Goal: Task Accomplishment & Management: Use online tool/utility

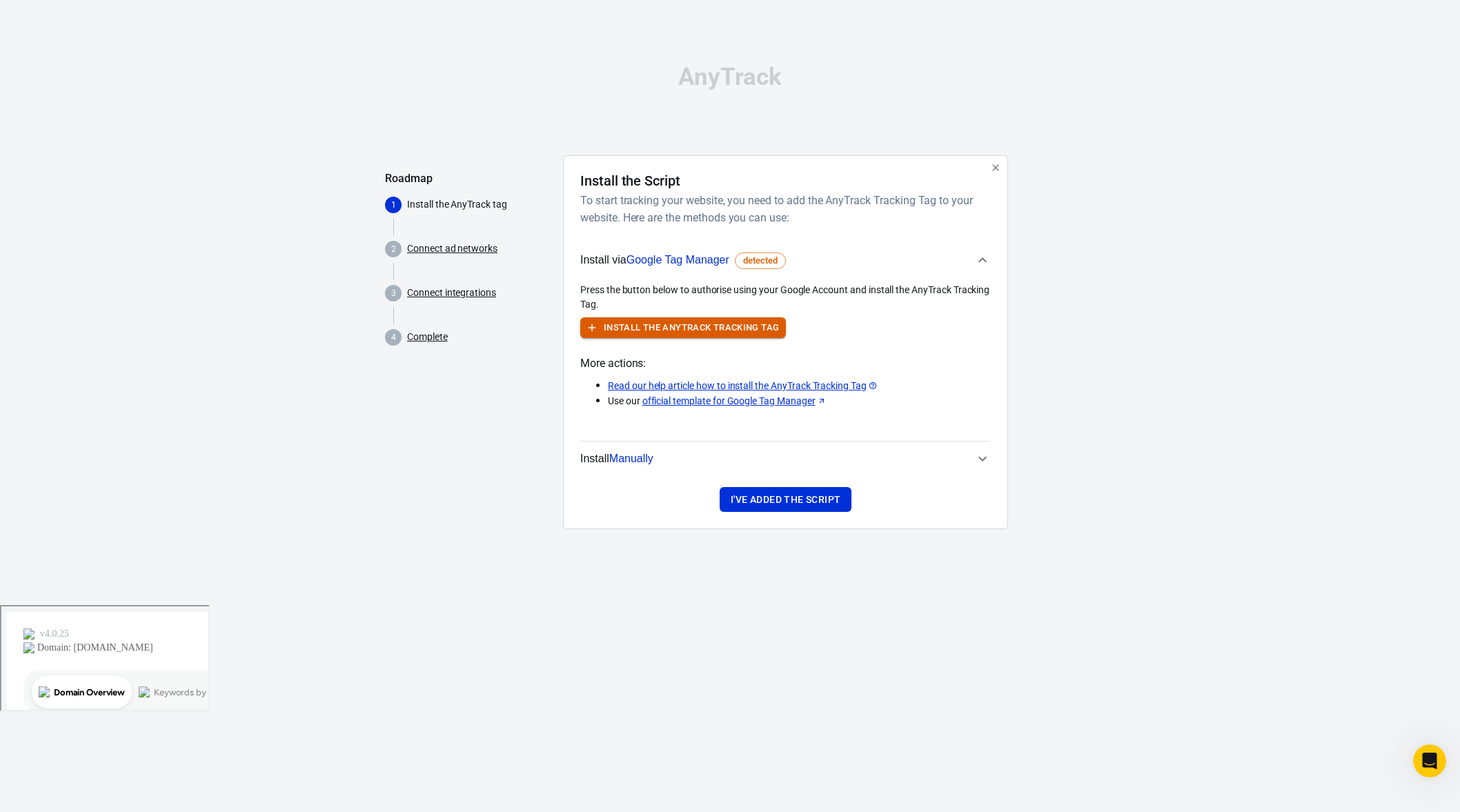
click at [655, 327] on button "Install the AnyTrack Tracking Tag" at bounding box center [683, 328] width 205 height 21
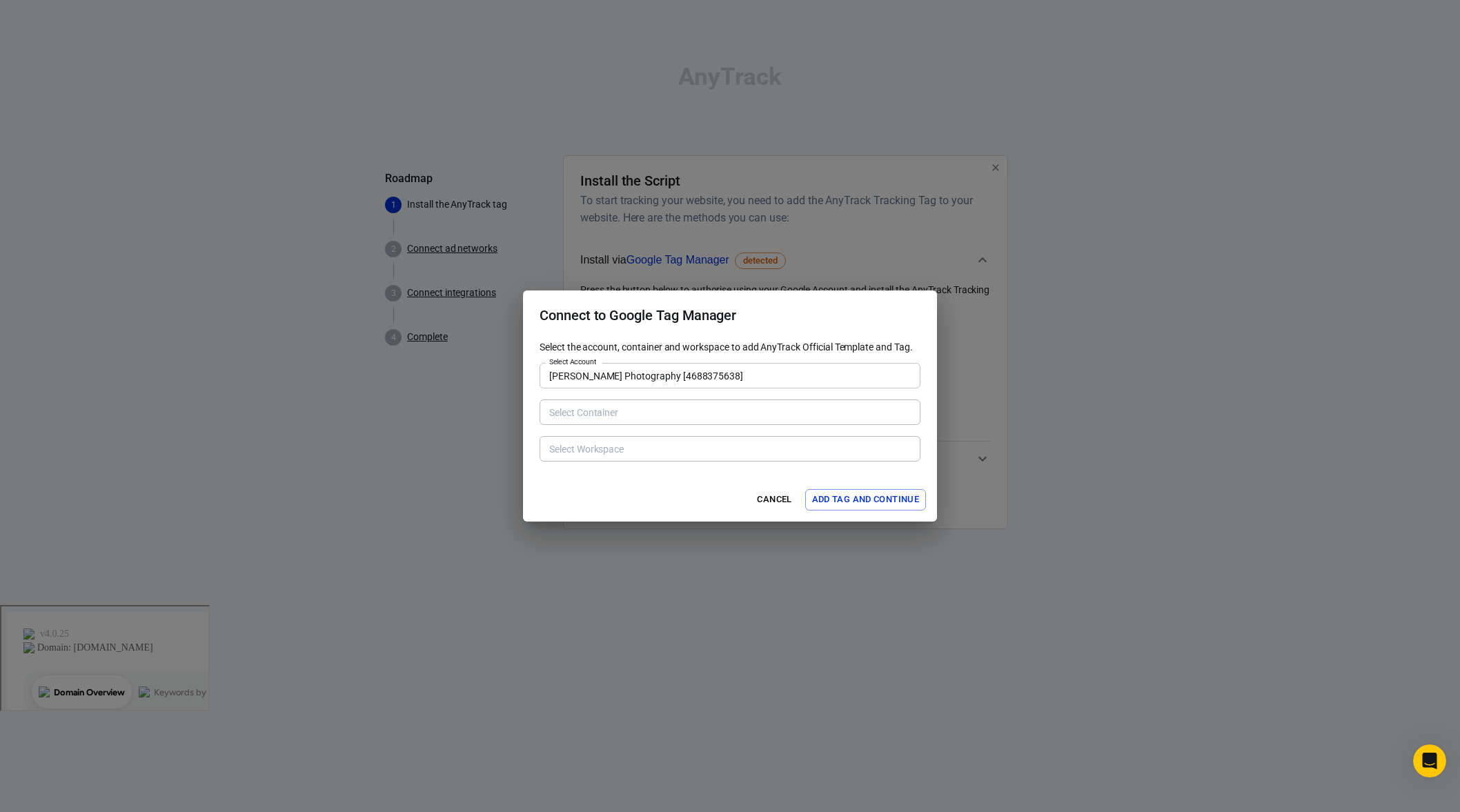
type input "[DOMAIN_NAME] [10853784]"
type input "Default Workspace [40]"
click at [839, 498] on button "Add Tag and Continue" at bounding box center [866, 500] width 121 height 21
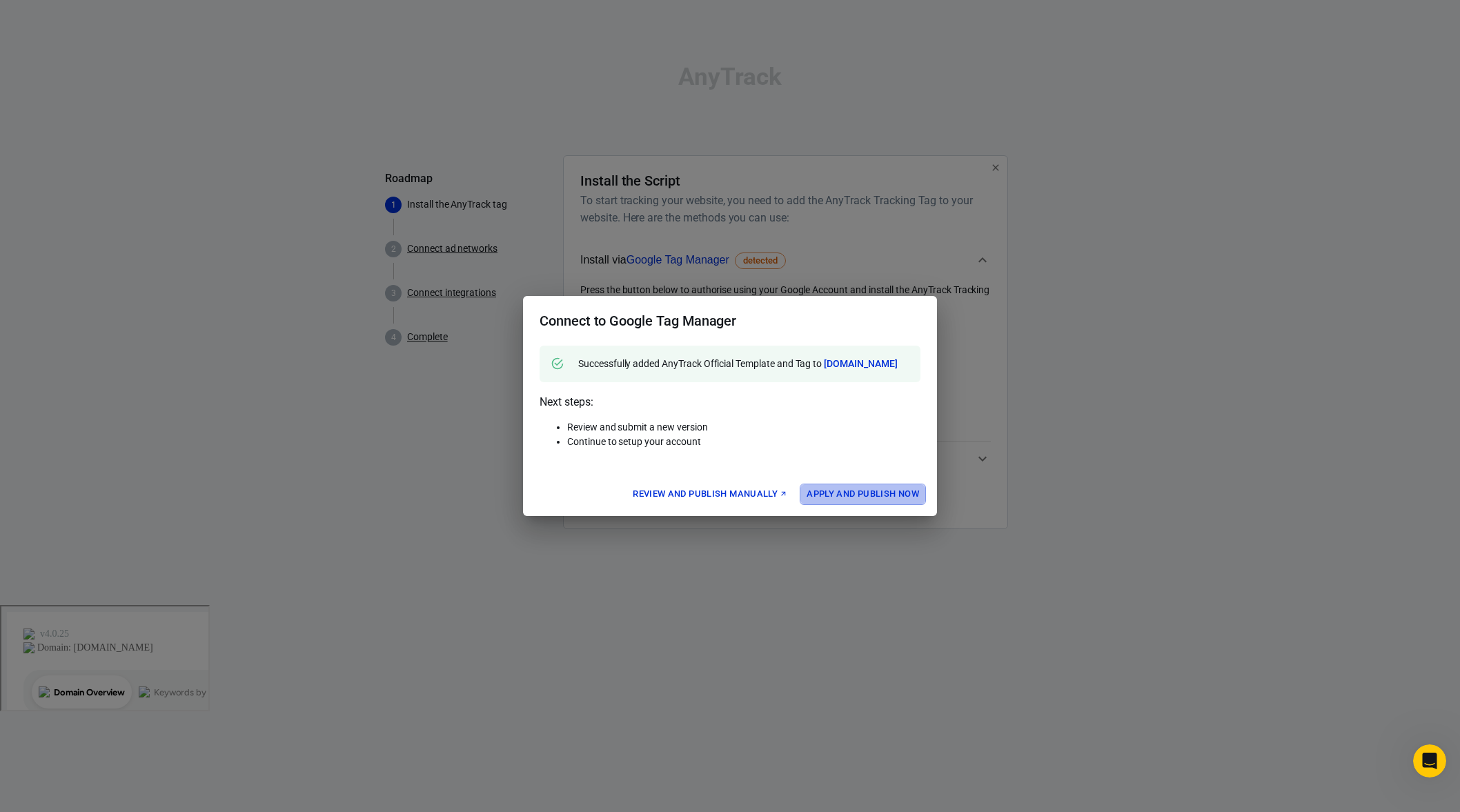
click at [833, 501] on button "Apply and Publish Now" at bounding box center [862, 494] width 126 height 21
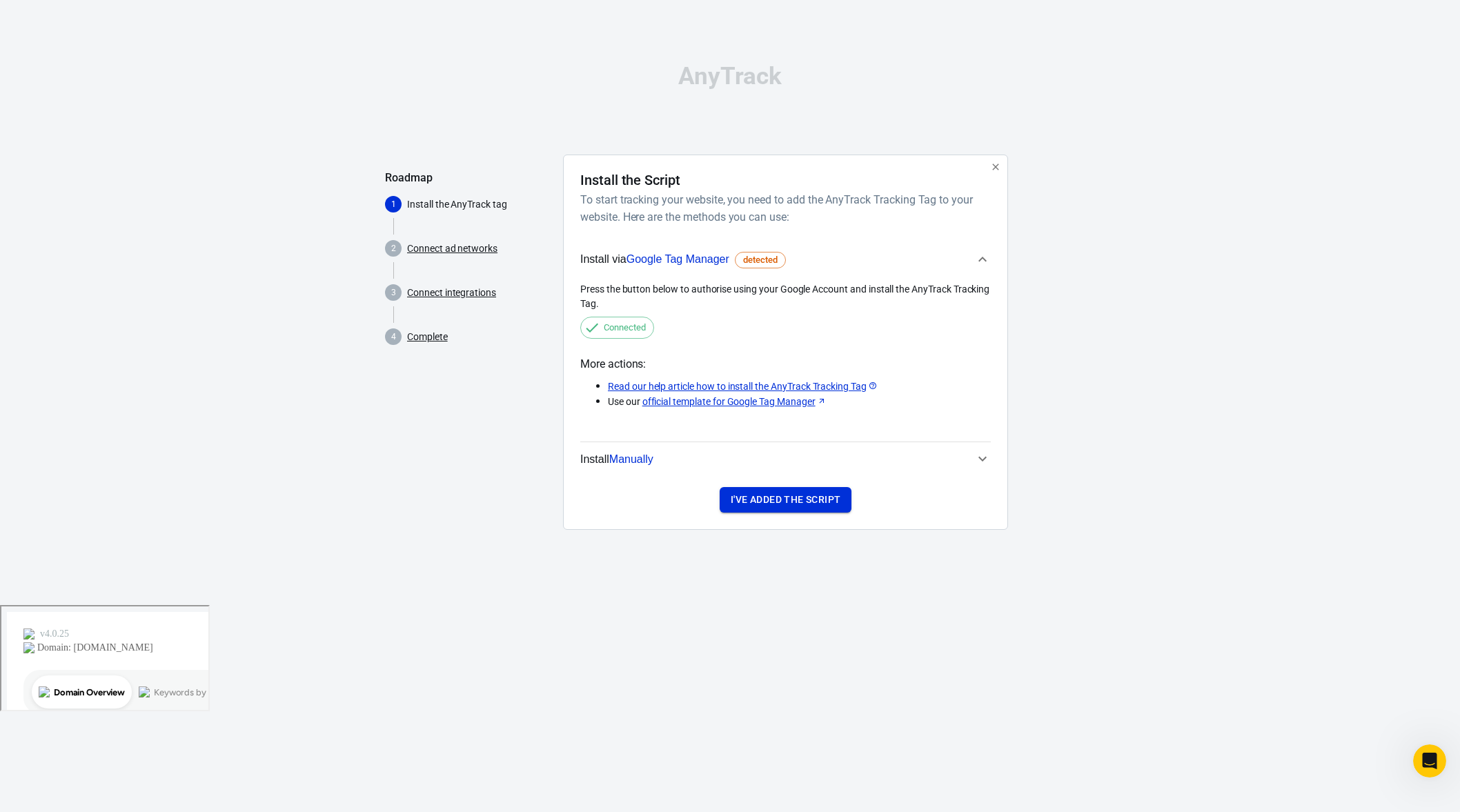
click at [812, 496] on button "I've added the script" at bounding box center [786, 500] width 132 height 25
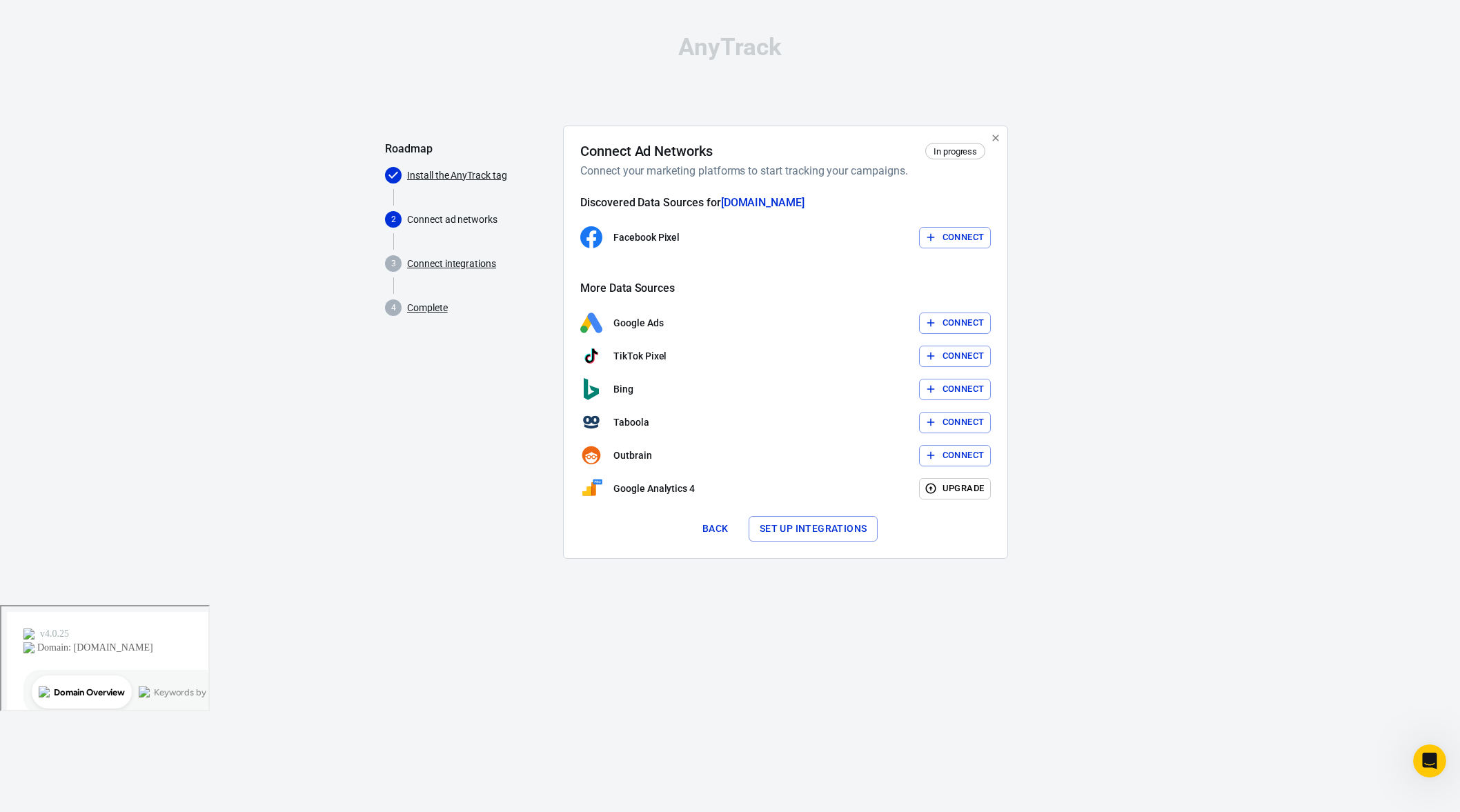
click at [945, 325] on button "Connect" at bounding box center [956, 323] width 72 height 21
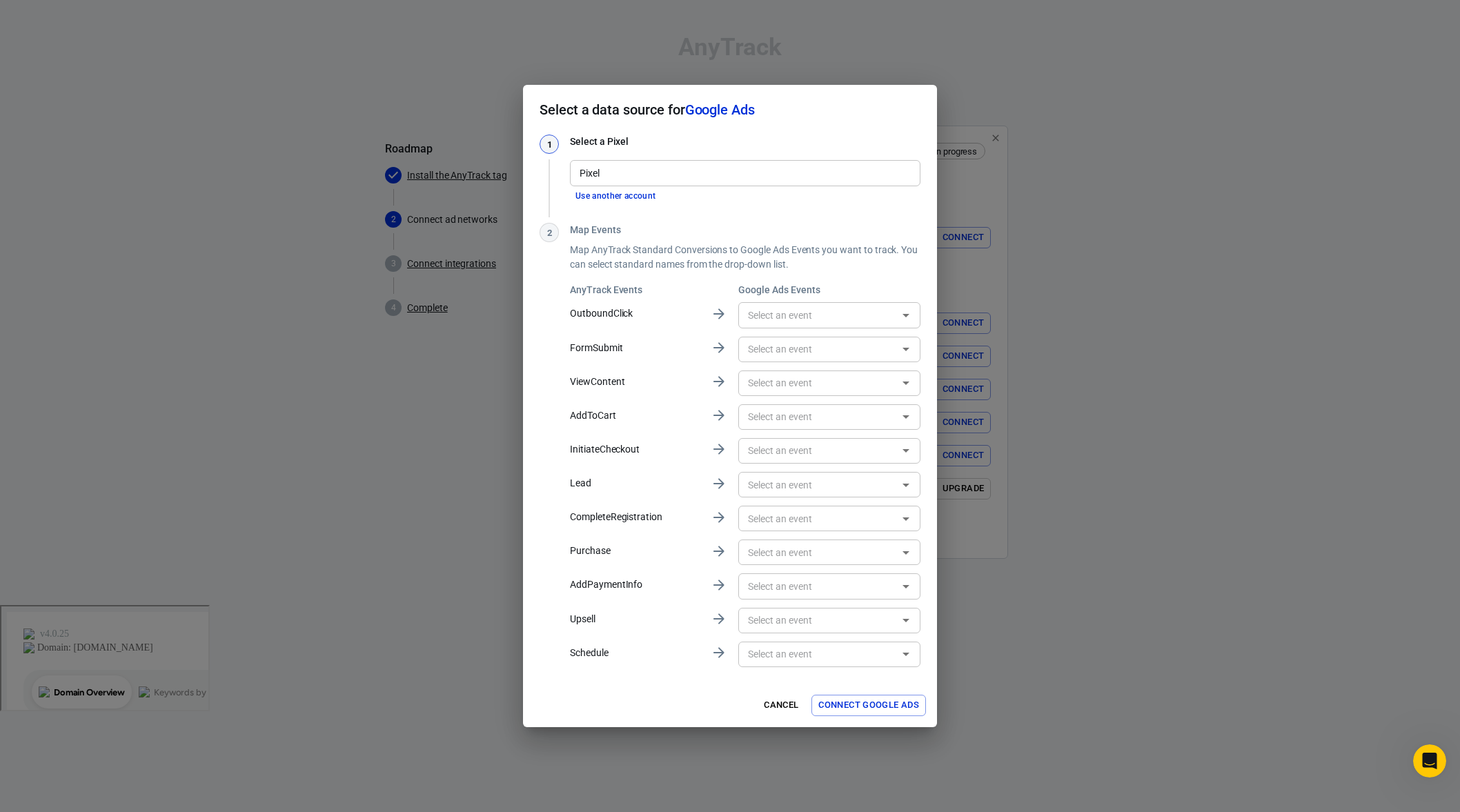
click at [690, 174] on input "Pixel" at bounding box center [745, 173] width 340 height 18
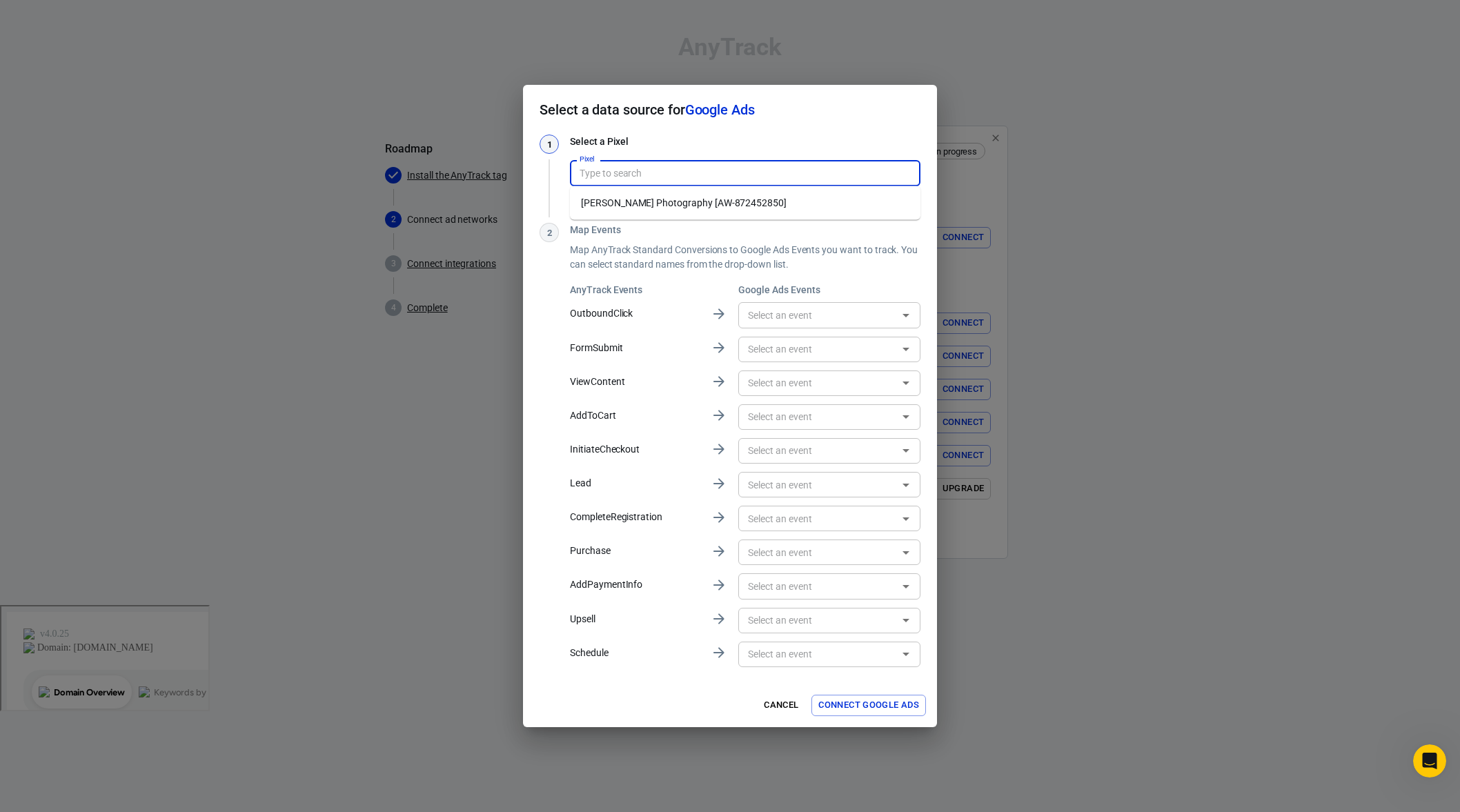
click at [698, 205] on li "[PERSON_NAME] Photography [AW-872452850]" at bounding box center [745, 202] width 351 height 22
type input "[PERSON_NAME] Photography [AW-872452850]"
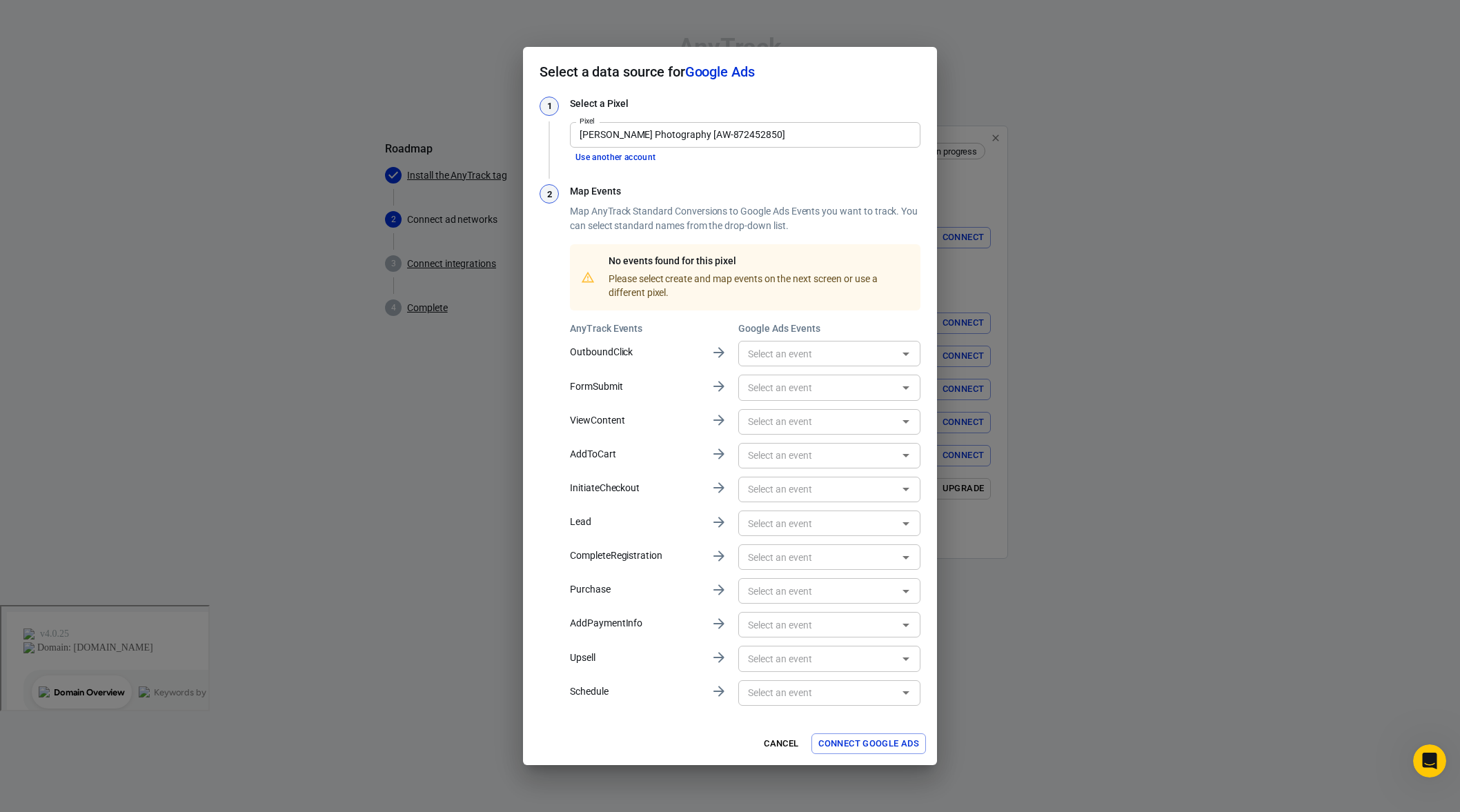
click at [785, 349] on input "text" at bounding box center [818, 354] width 151 height 18
click at [697, 351] on p "OutboundClick" at bounding box center [634, 352] width 130 height 15
click at [753, 521] on input "text" at bounding box center [818, 524] width 151 height 18
drag, startPoint x: 793, startPoint y: 552, endPoint x: 737, endPoint y: 536, distance: 58.2
click at [782, 549] on div "No options" at bounding box center [830, 553] width 182 height 34
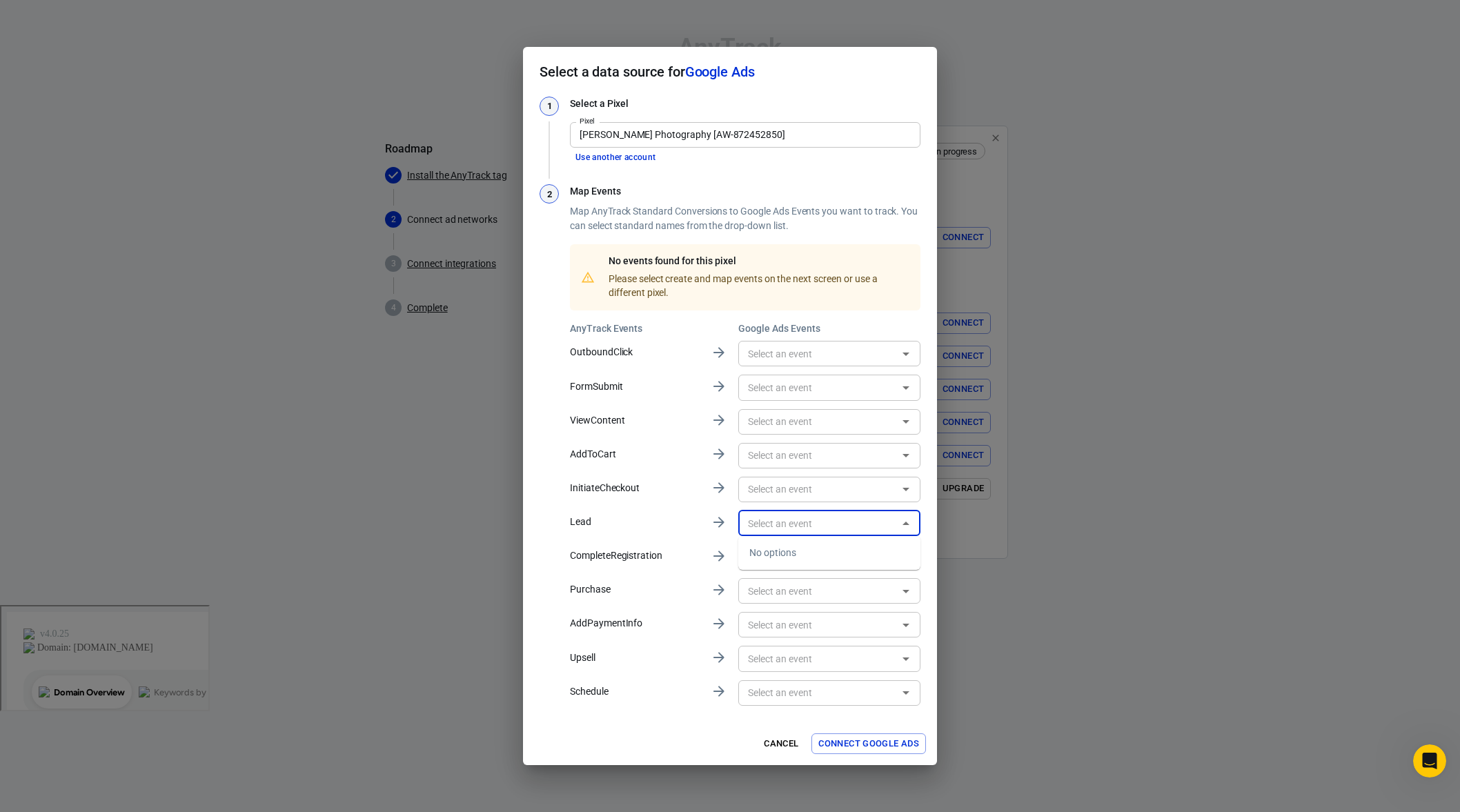
click at [691, 528] on p "Lead" at bounding box center [634, 522] width 130 height 15
click at [884, 749] on button "Connect Google Ads" at bounding box center [868, 745] width 114 height 21
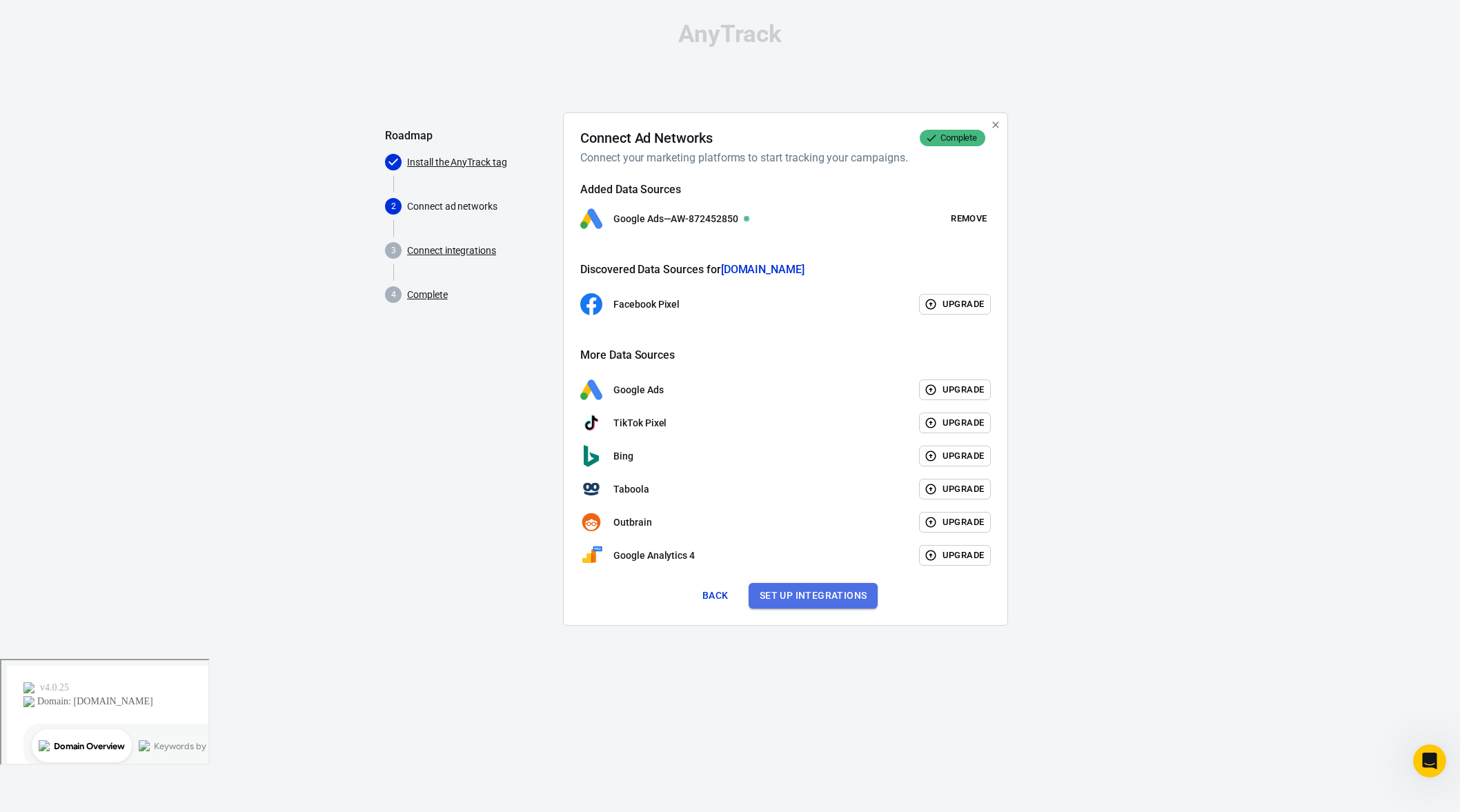
click at [776, 591] on button "Set up integrations" at bounding box center [813, 596] width 130 height 25
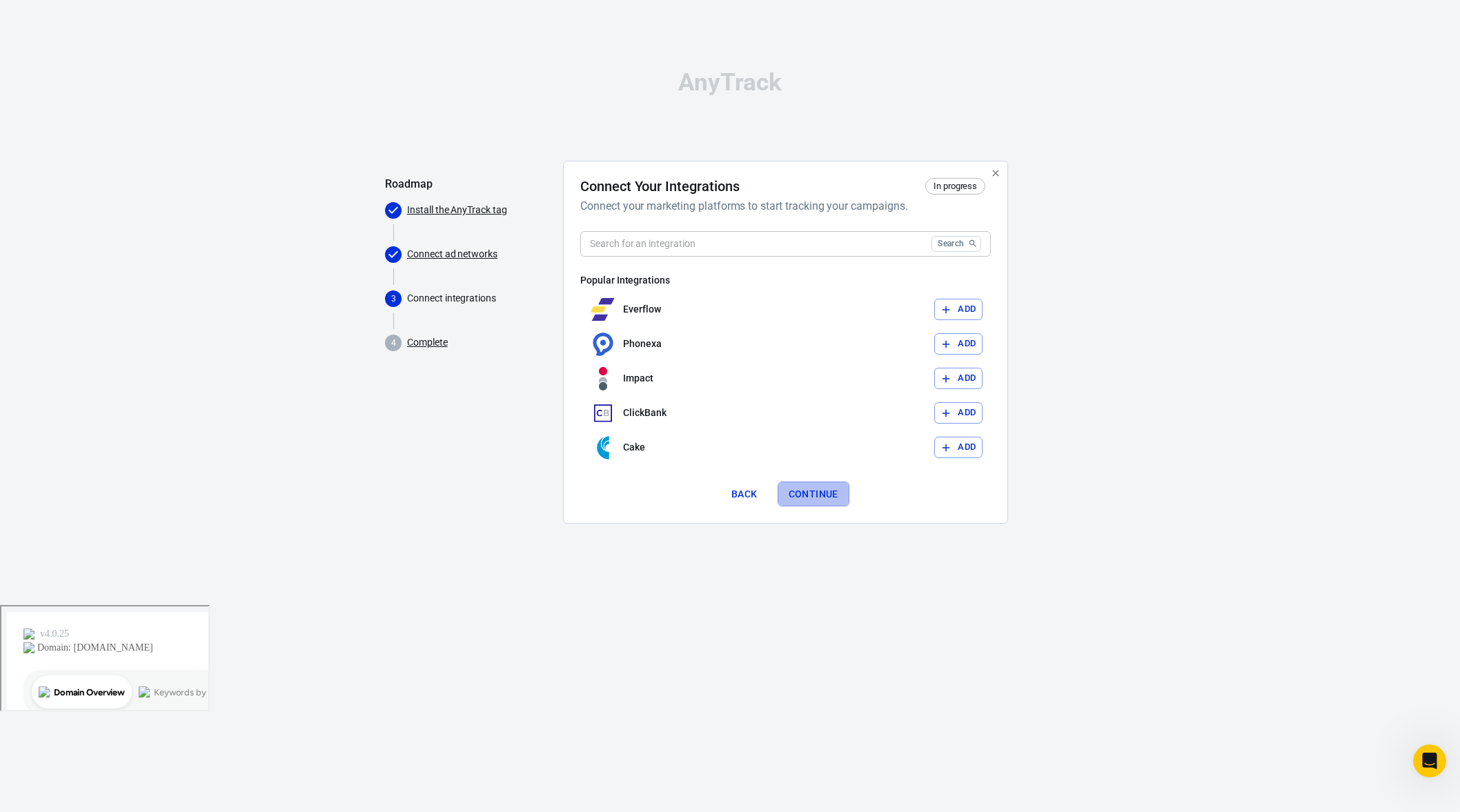
click at [796, 500] on button "Continue" at bounding box center [813, 494] width 71 height 25
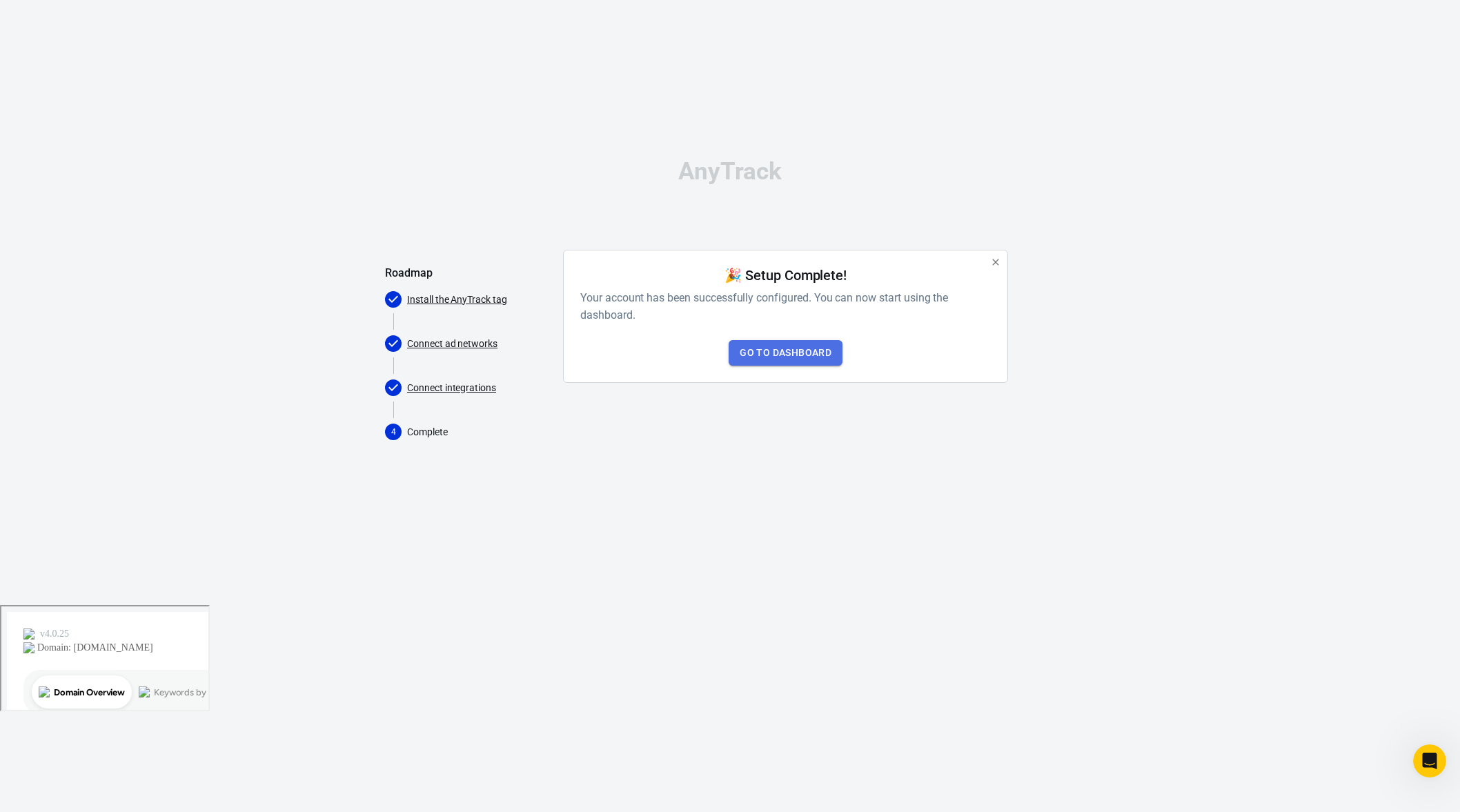
click at [776, 358] on link "Go to Dashboard" at bounding box center [786, 353] width 114 height 25
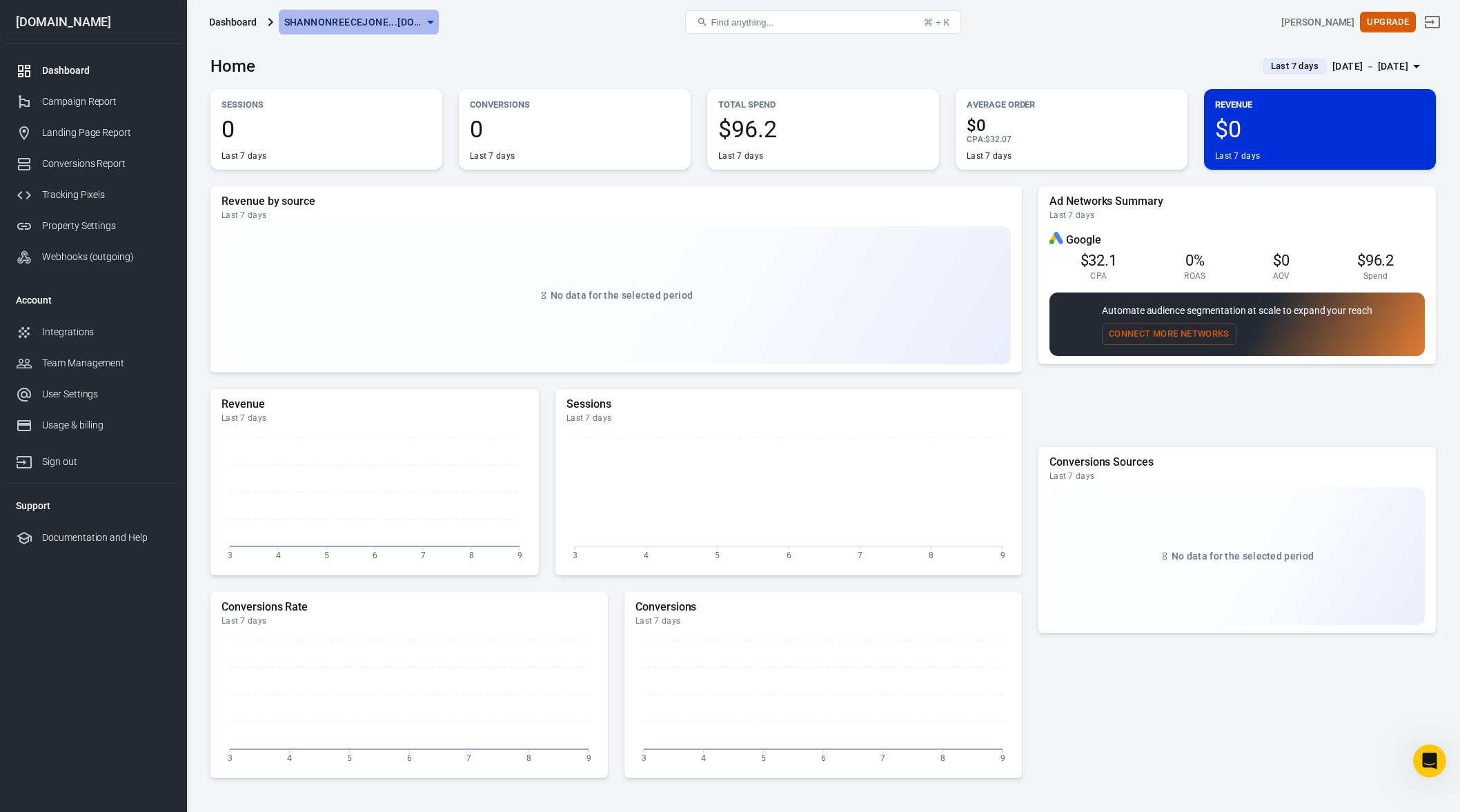
click at [424, 22] on icon "button" at bounding box center [430, 21] width 17 height 17
click at [414, 55] on span "[DOMAIN_NAME]" at bounding box center [370, 51] width 187 height 15
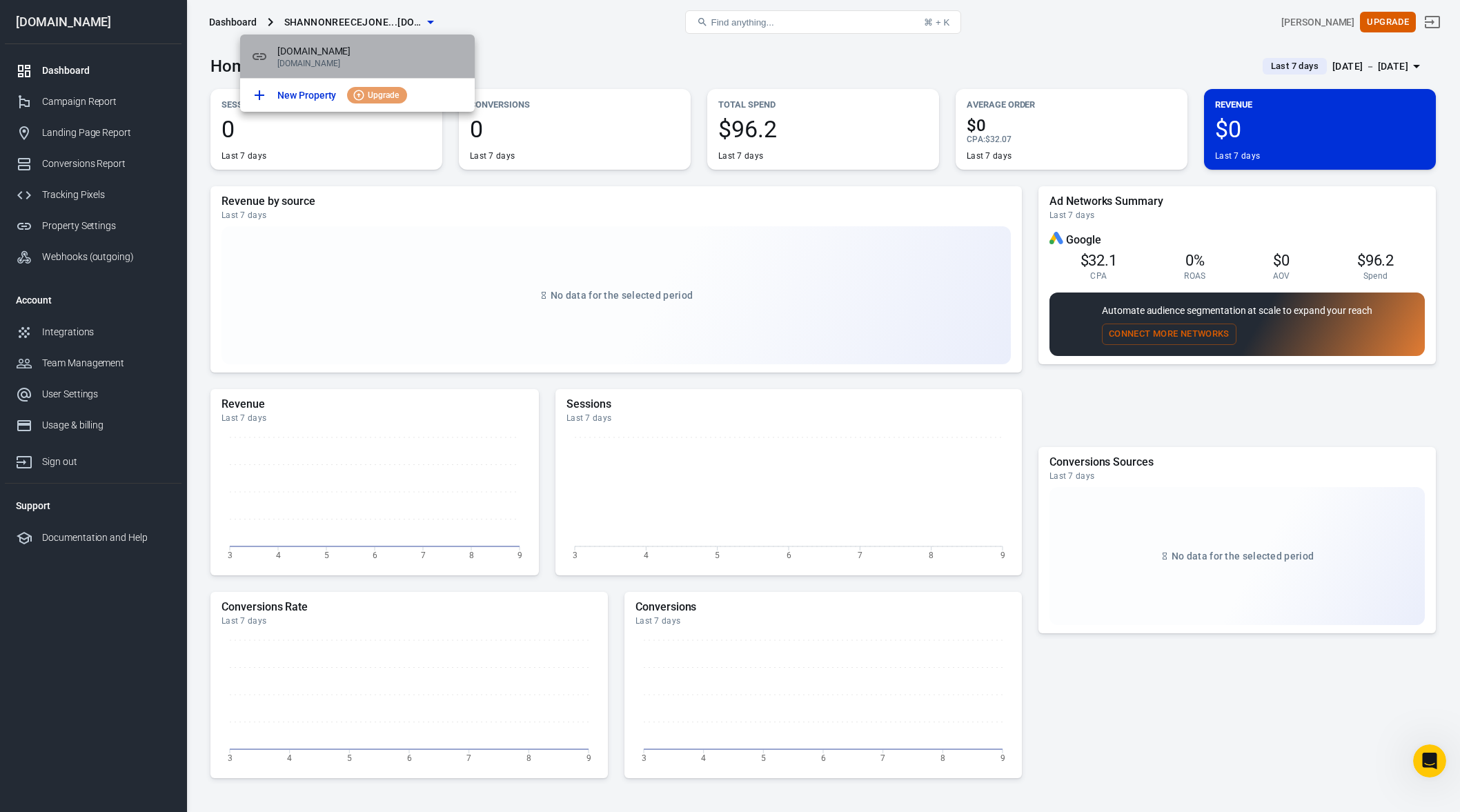
click at [356, 56] on span "[DOMAIN_NAME]" at bounding box center [370, 51] width 187 height 15
click at [622, 43] on div at bounding box center [730, 406] width 1460 height 812
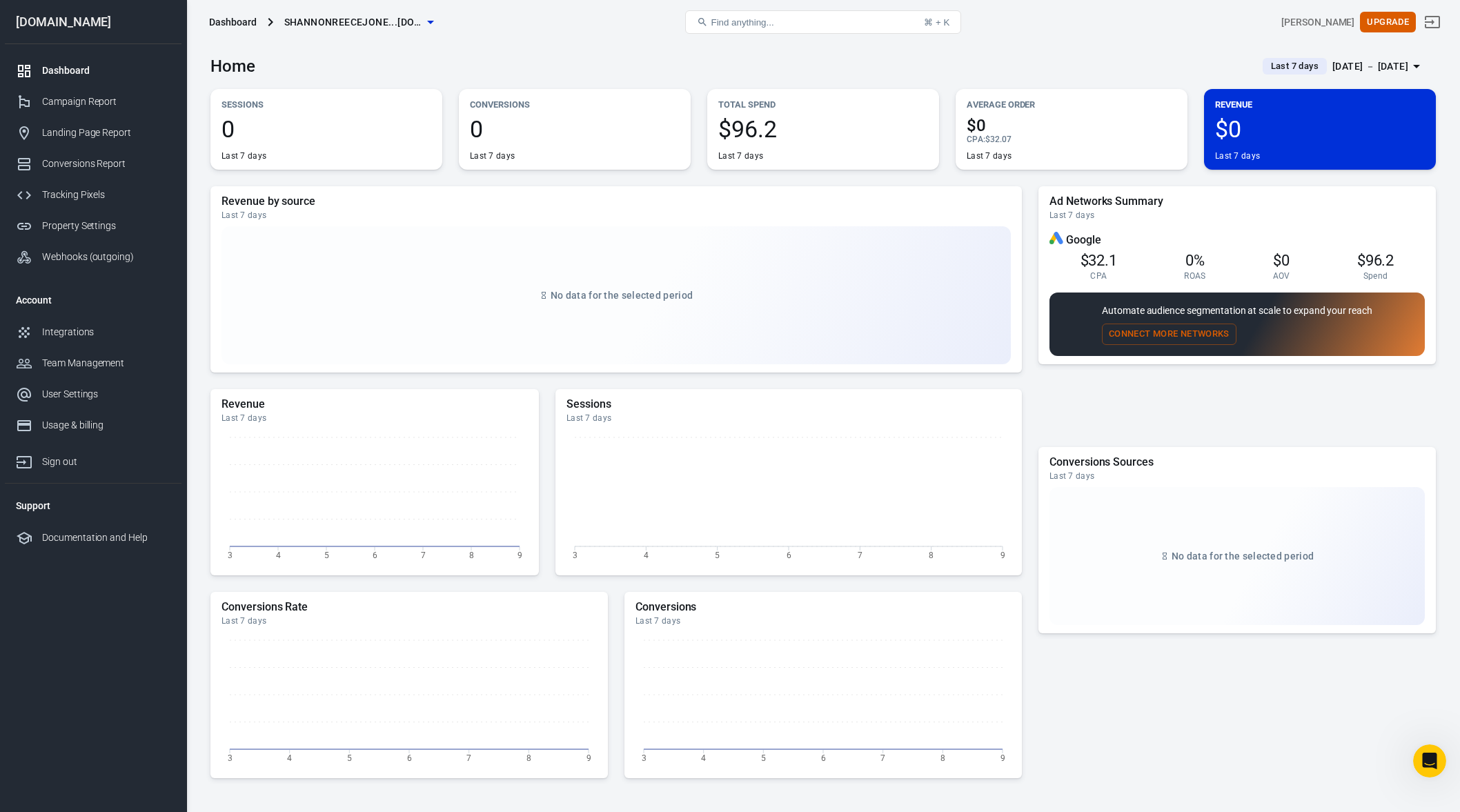
click at [1266, 60] on span "Last 7 days" at bounding box center [1295, 66] width 59 height 14
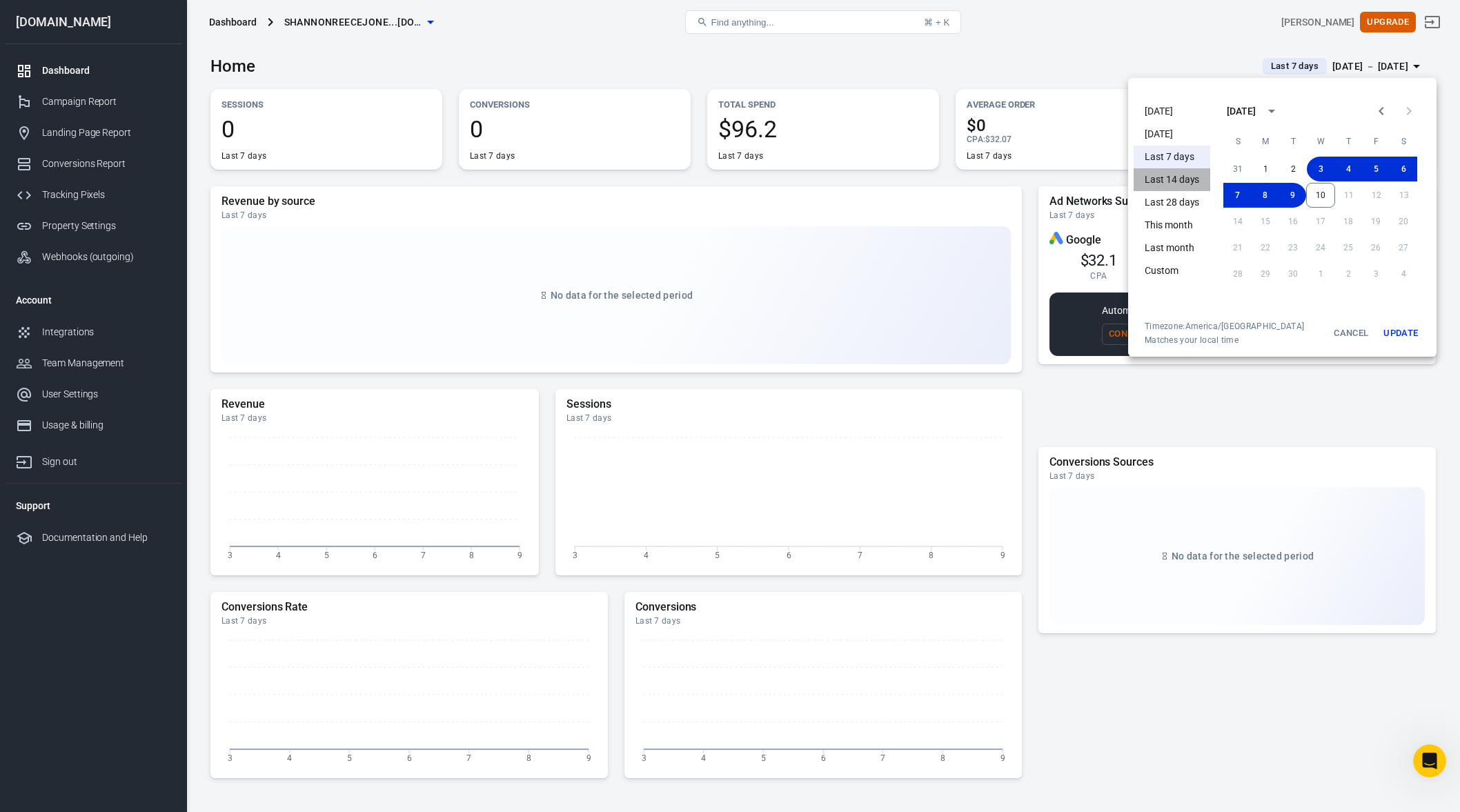
click at [1192, 177] on li "Last 14 days" at bounding box center [1172, 179] width 76 height 22
click at [1415, 331] on button "Update" at bounding box center [1400, 332] width 44 height 24
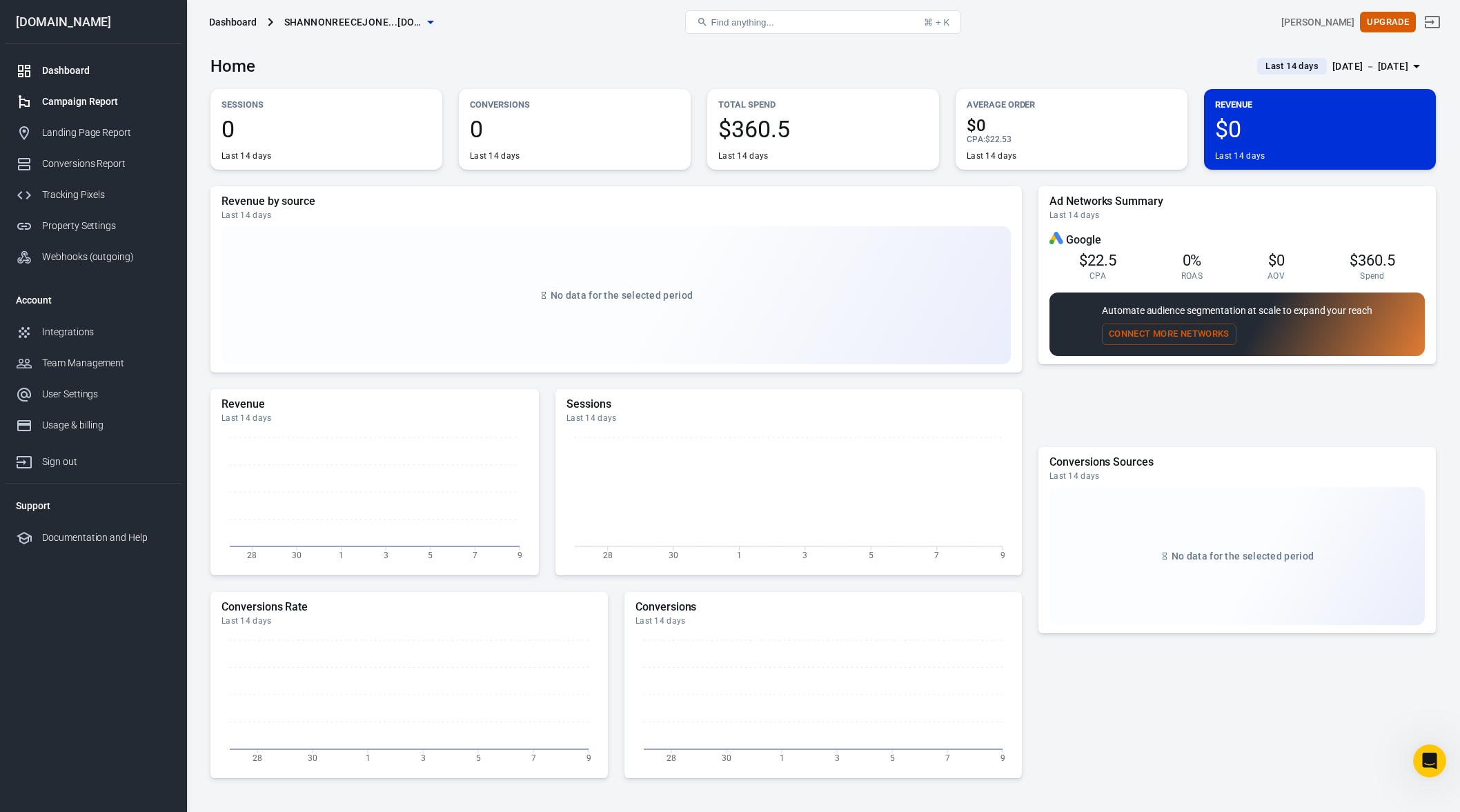
click at [75, 95] on div "Campaign Report" at bounding box center [106, 102] width 128 height 15
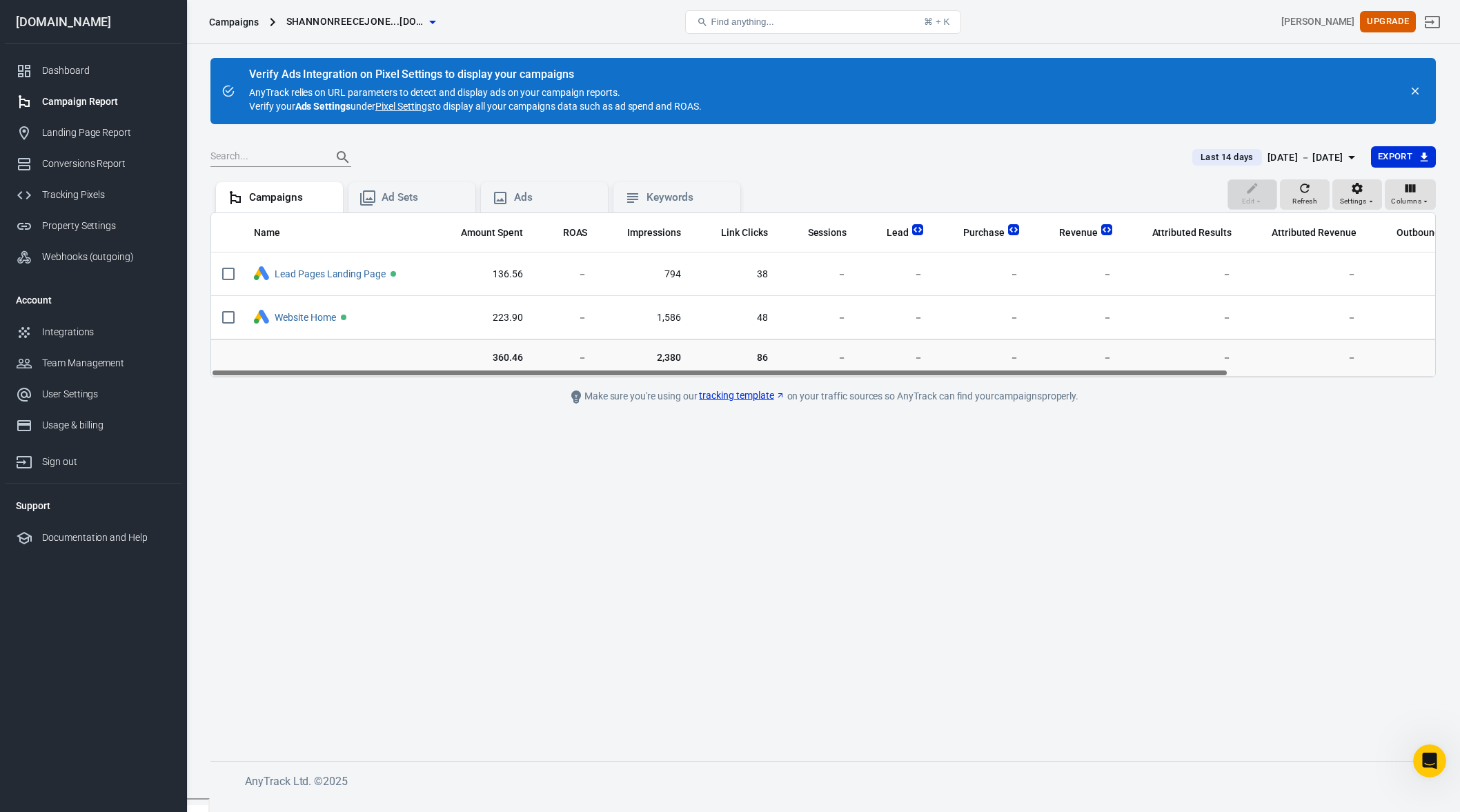
drag, startPoint x: 474, startPoint y: 372, endPoint x: 278, endPoint y: 362, distance: 196.3
click at [278, 362] on div "Name Amount Spent ROAS Impressions Link Clicks Sessions Lead Purchase Revenue A…" at bounding box center [823, 294] width 1225 height 165
click at [73, 77] on div "Dashboard" at bounding box center [106, 70] width 128 height 15
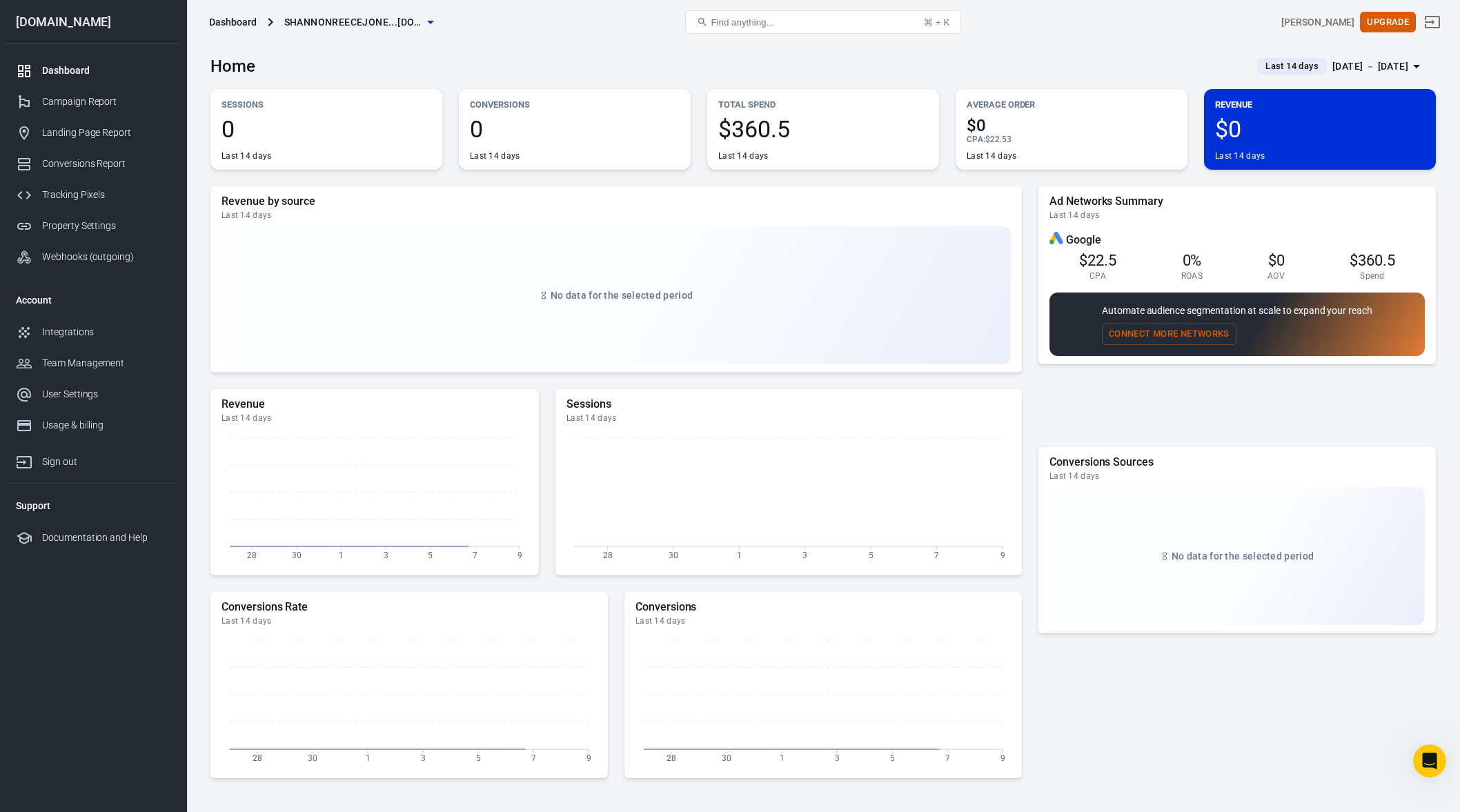
scroll to position [1, 0]
click at [250, 20] on div "Dashboard" at bounding box center [233, 22] width 48 height 14
click at [68, 229] on div "Property Settings" at bounding box center [106, 226] width 128 height 15
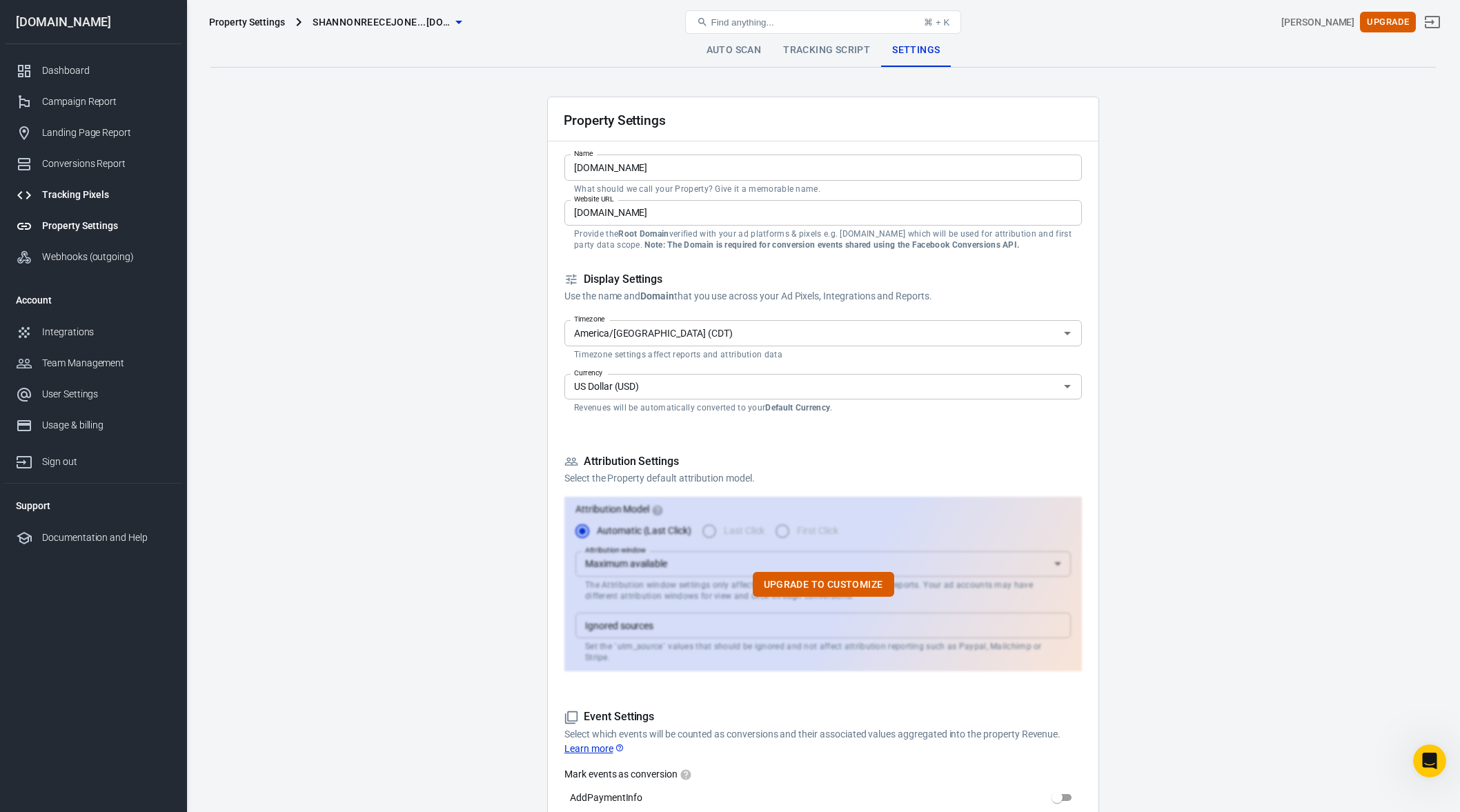
click at [75, 192] on div "Tracking Pixels" at bounding box center [106, 194] width 128 height 15
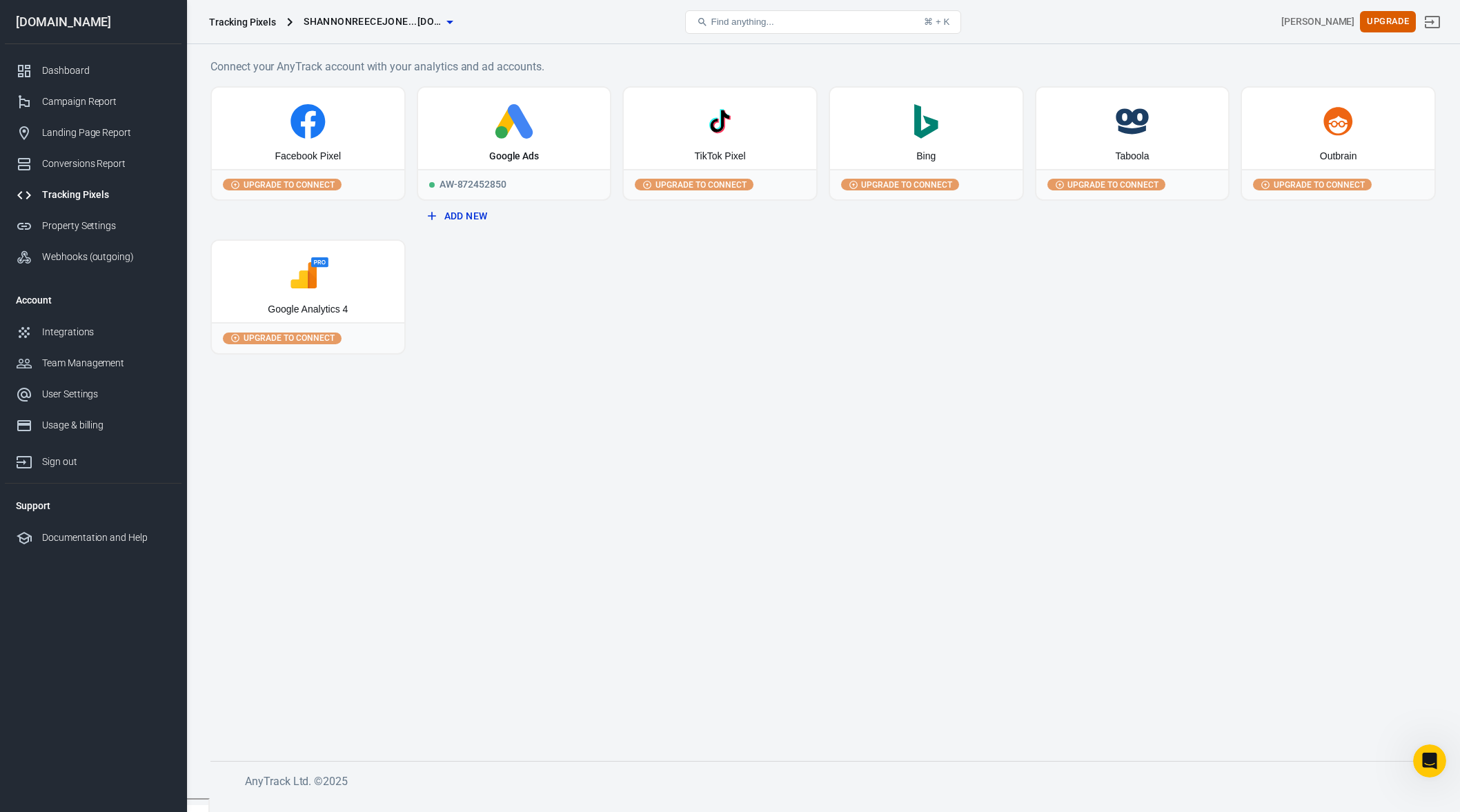
click at [307, 153] on div "Facebook Pixel" at bounding box center [308, 156] width 66 height 14
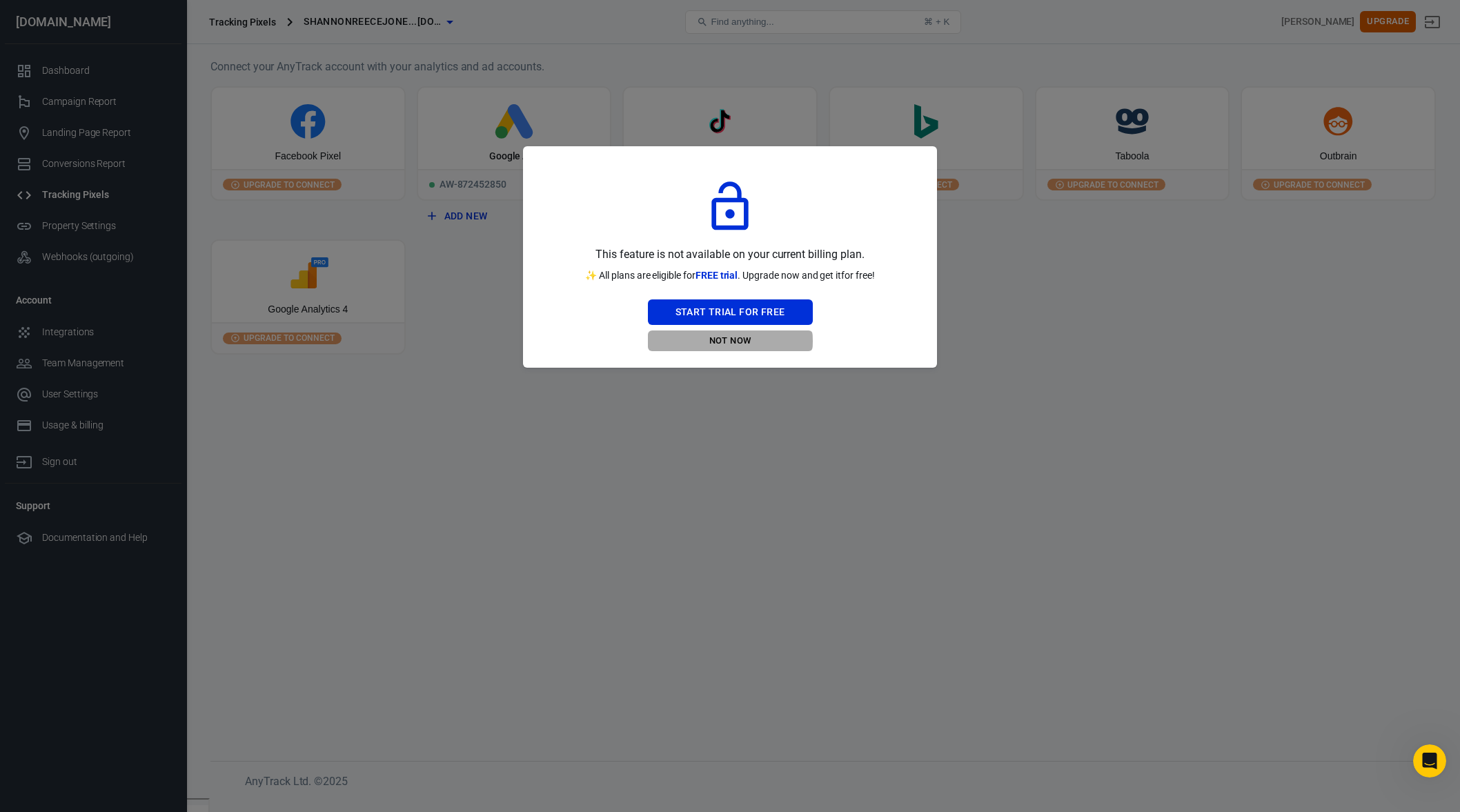
click at [728, 341] on button "Not Now" at bounding box center [730, 341] width 165 height 21
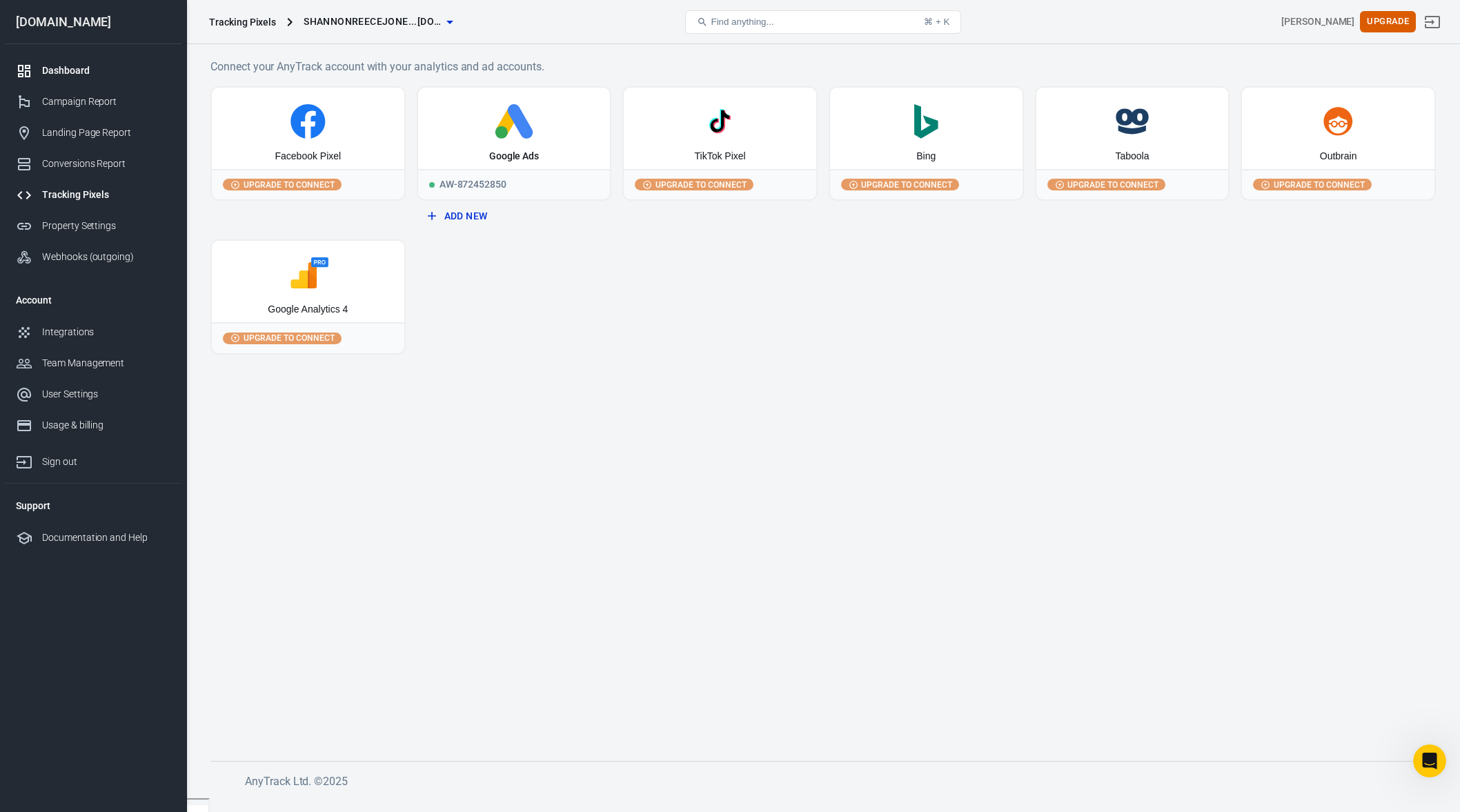
click at [71, 74] on div "Dashboard" at bounding box center [106, 70] width 128 height 15
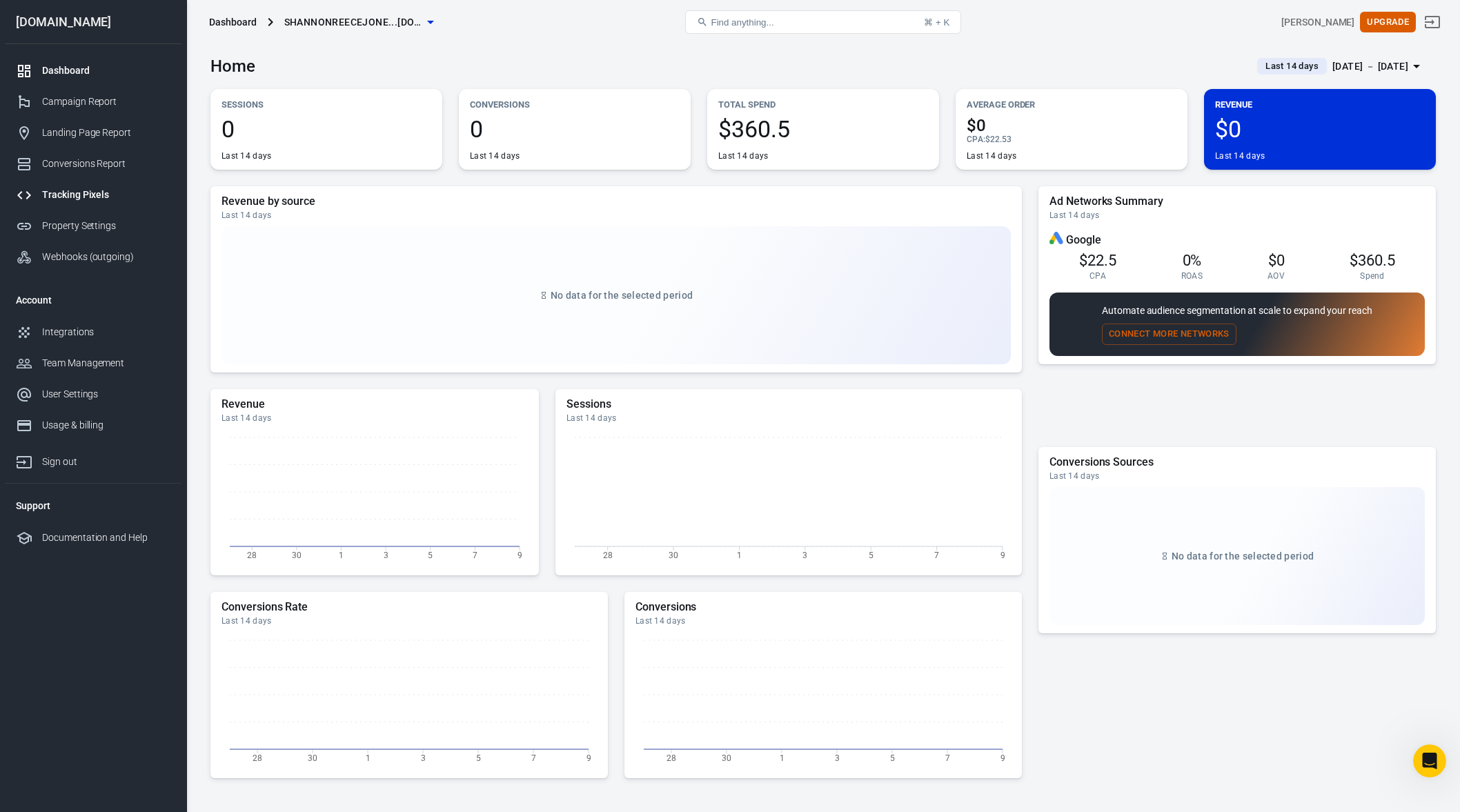
click at [83, 193] on div "Tracking Pixels" at bounding box center [106, 194] width 128 height 15
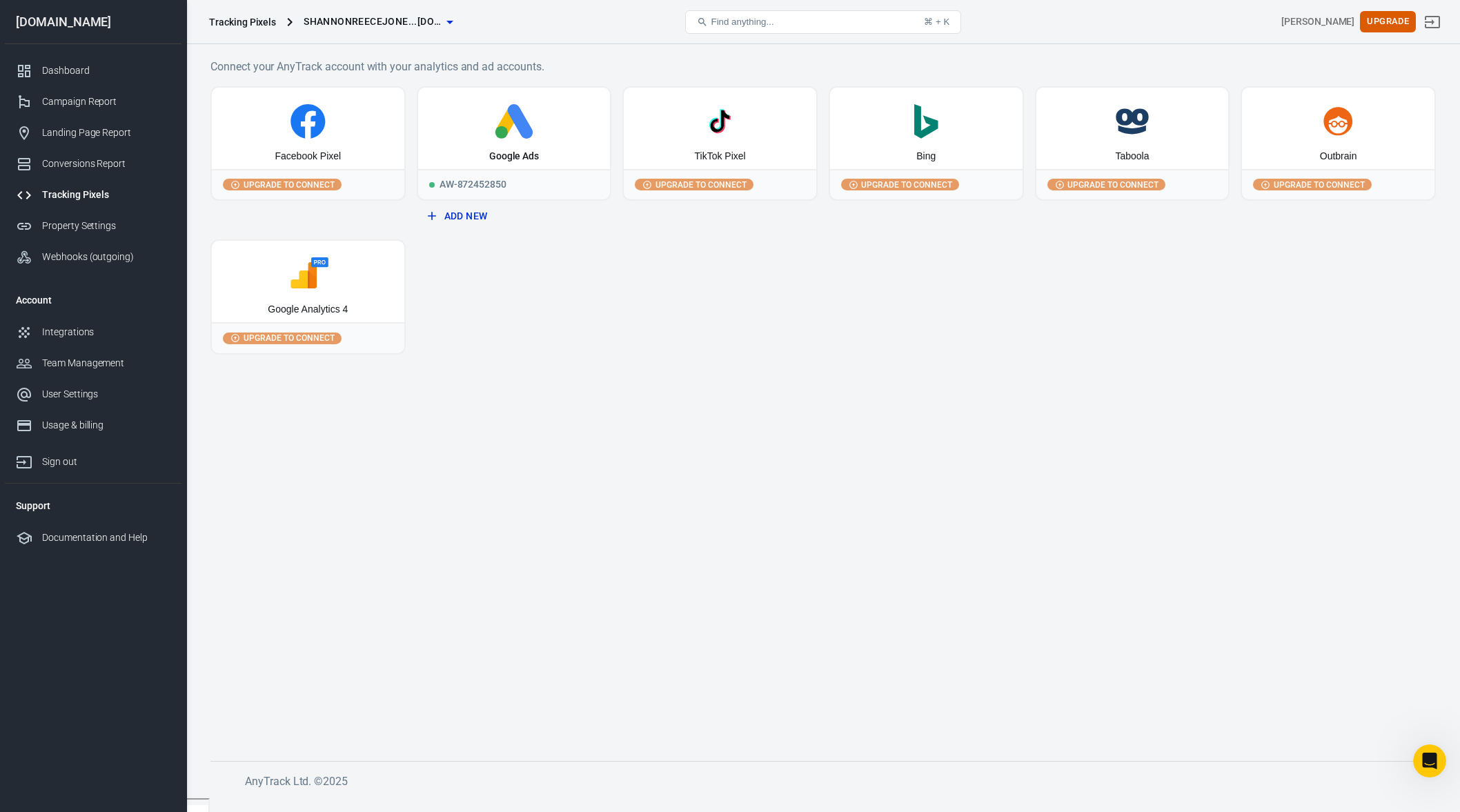
click at [248, 256] on div "Google Analytics 4" at bounding box center [308, 280] width 193 height 81
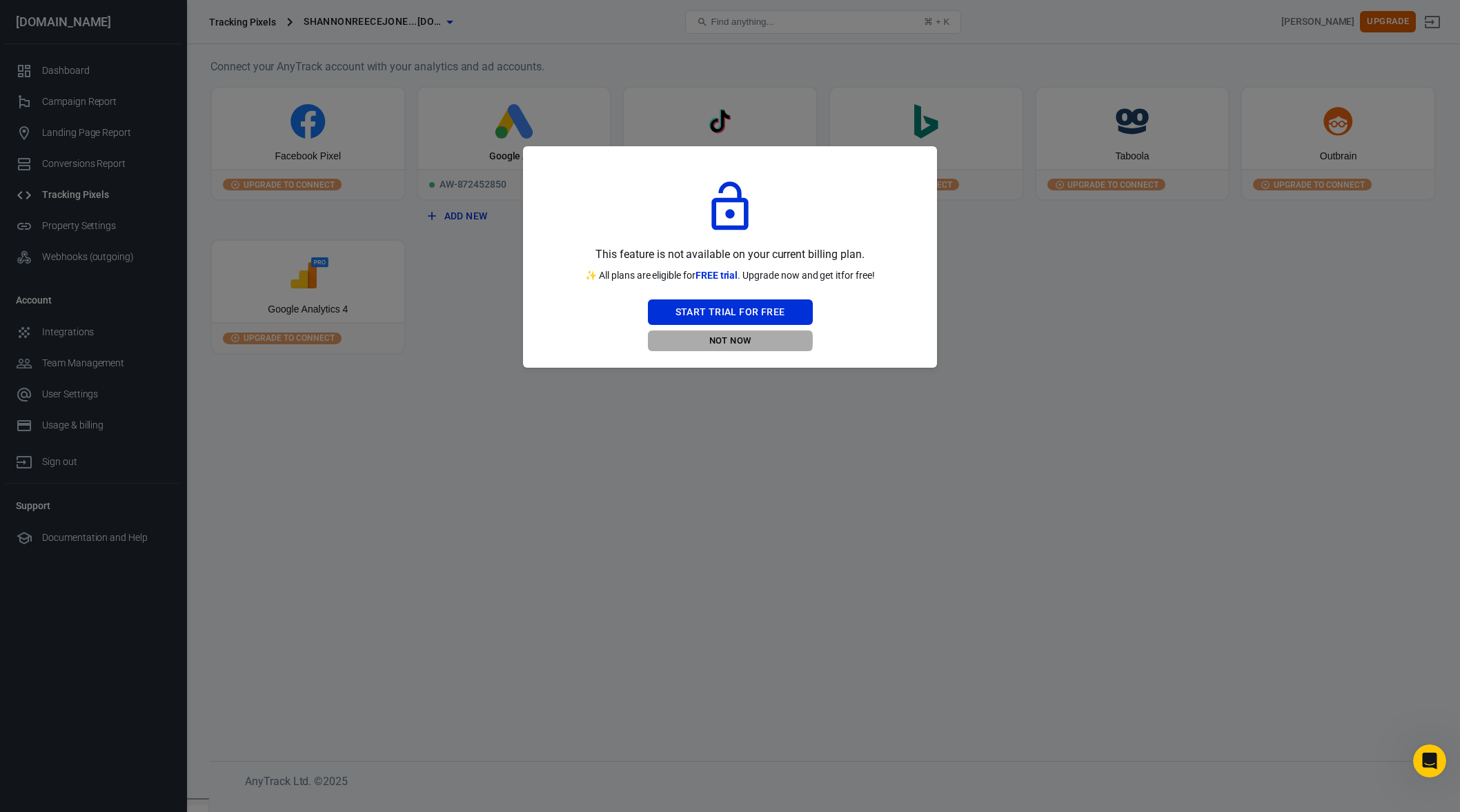
click at [728, 340] on button "Not Now" at bounding box center [730, 341] width 165 height 21
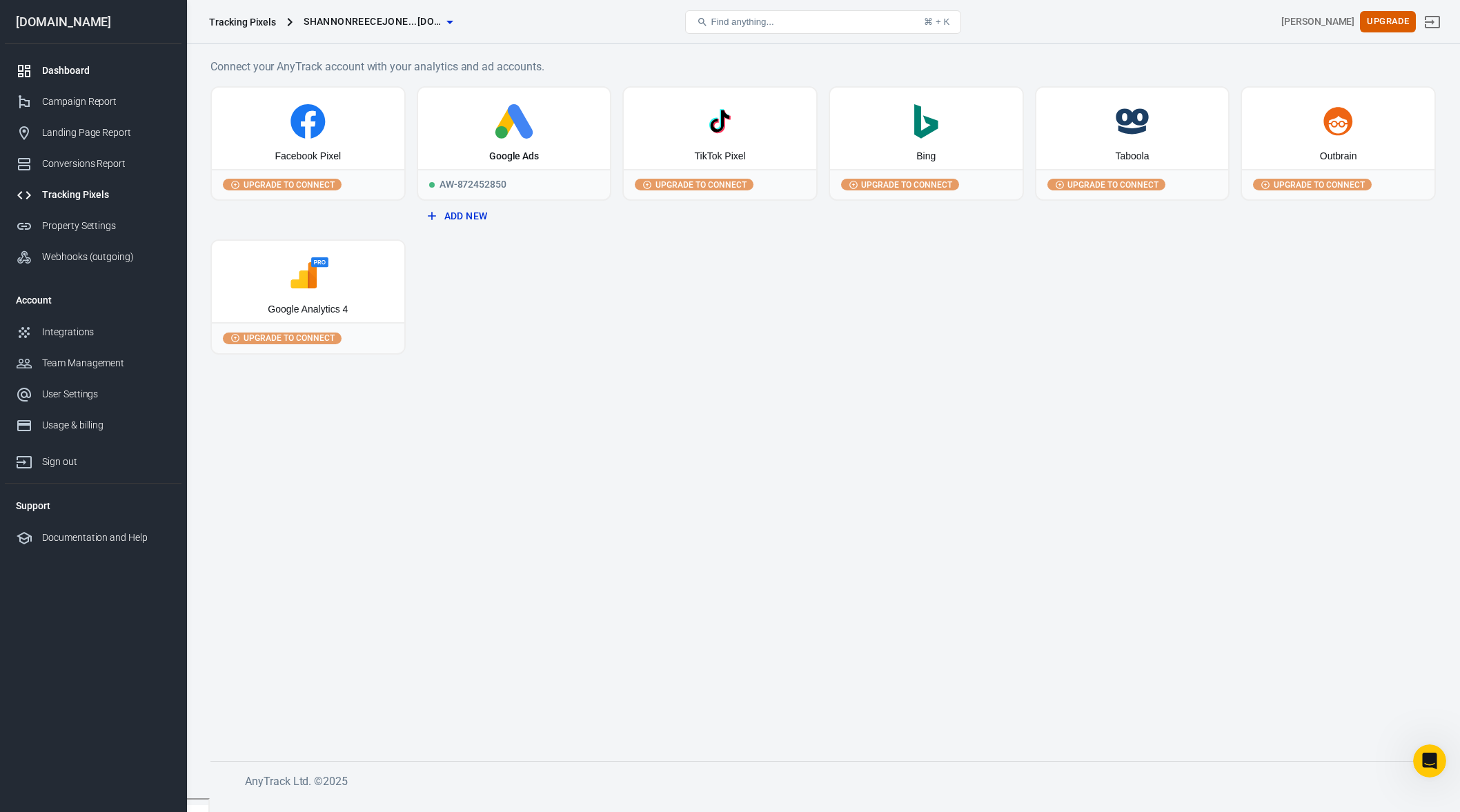
click at [71, 72] on div "Dashboard" at bounding box center [106, 70] width 128 height 15
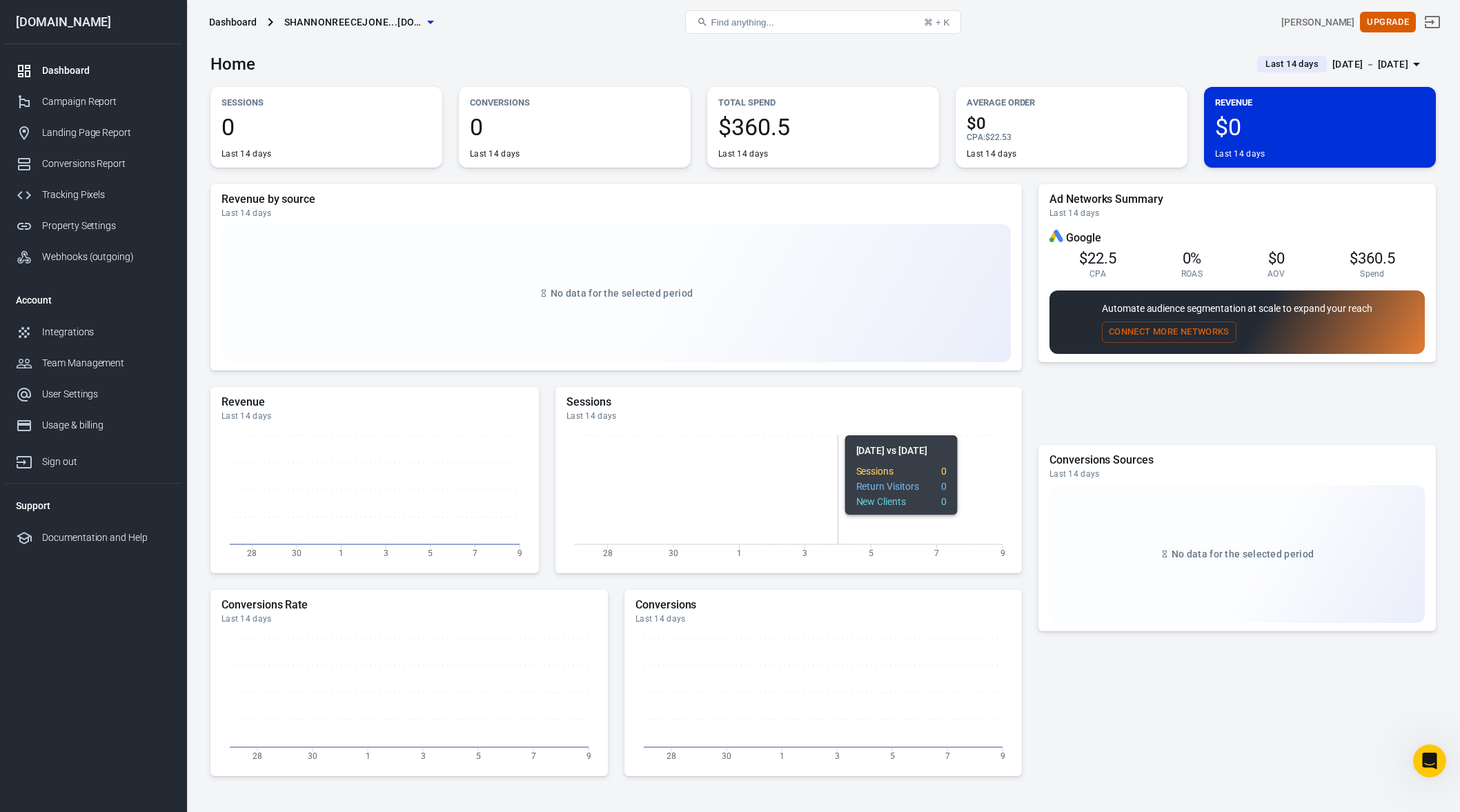
scroll to position [1, 0]
click at [100, 132] on div "Landing Page Report" at bounding box center [106, 133] width 128 height 15
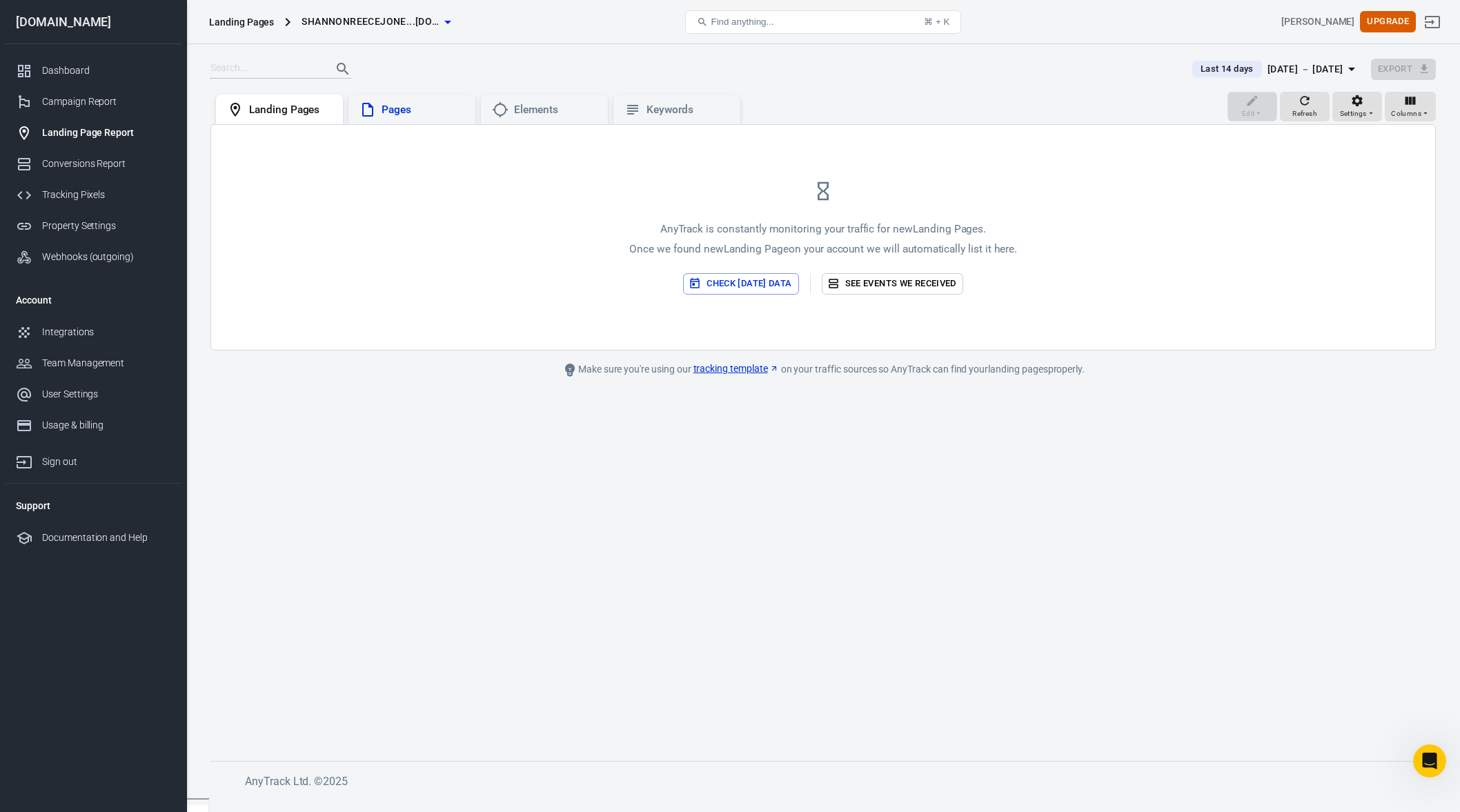
click at [420, 112] on div "Pages" at bounding box center [423, 109] width 83 height 15
click at [545, 109] on div "Elements" at bounding box center [555, 109] width 83 height 15
click at [659, 109] on div "Keywords" at bounding box center [688, 109] width 83 height 15
click at [279, 112] on div "Landing Pages" at bounding box center [290, 109] width 83 height 15
click at [898, 280] on link "See events we received" at bounding box center [892, 284] width 142 height 21
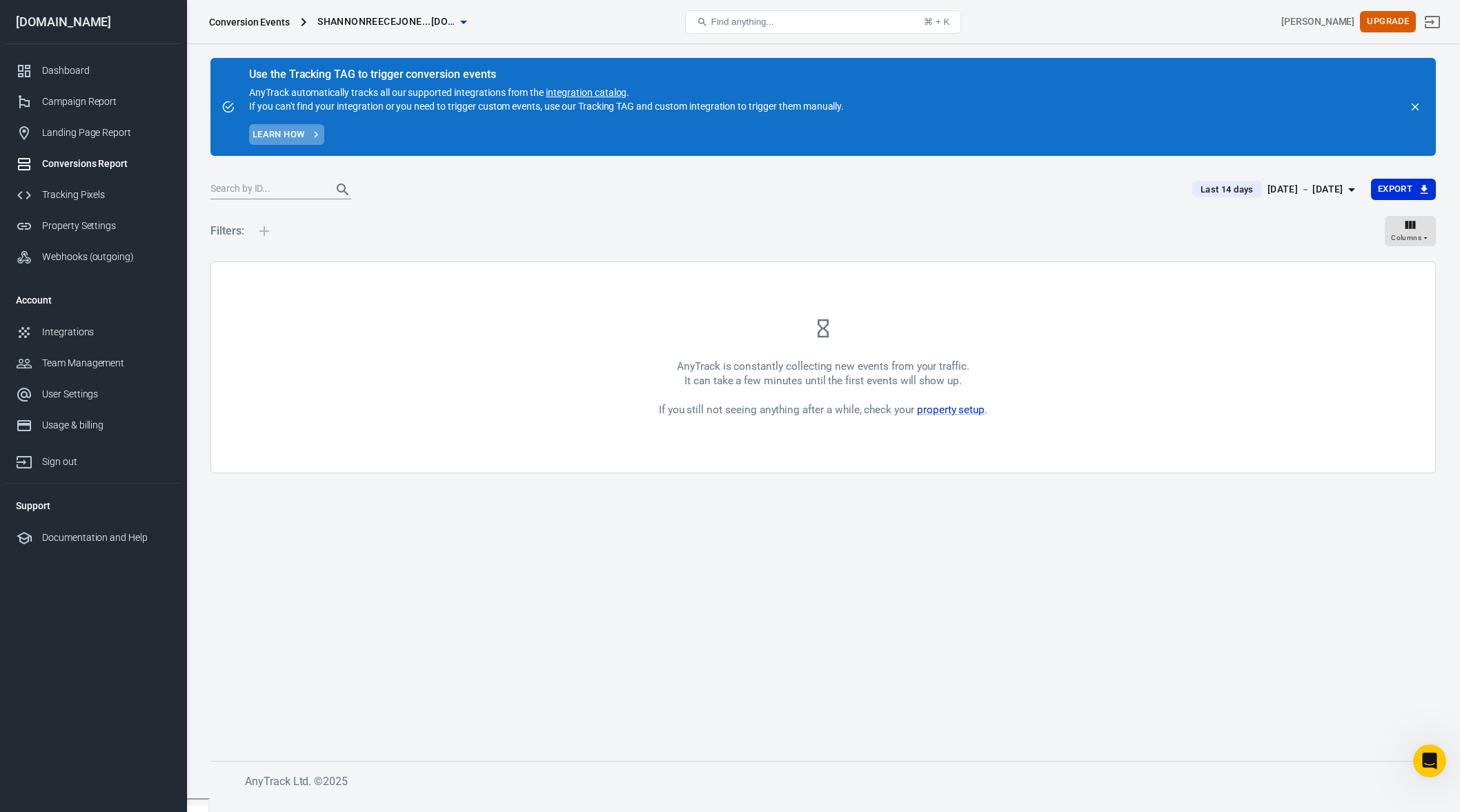
click at [269, 139] on link "Learn how" at bounding box center [286, 135] width 75 height 21
click at [58, 72] on div "Dashboard" at bounding box center [106, 70] width 128 height 15
